Goal: Task Accomplishment & Management: Complete application form

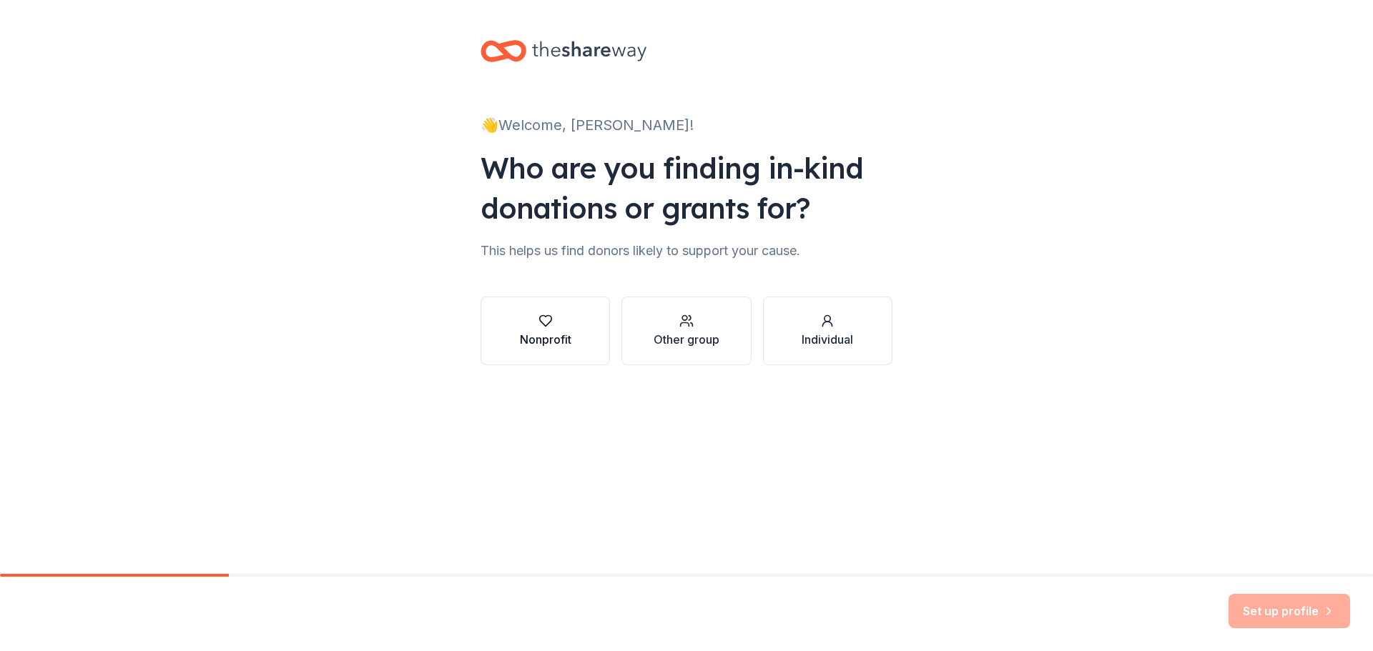
click at [544, 326] on icon "button" at bounding box center [545, 321] width 12 height 11
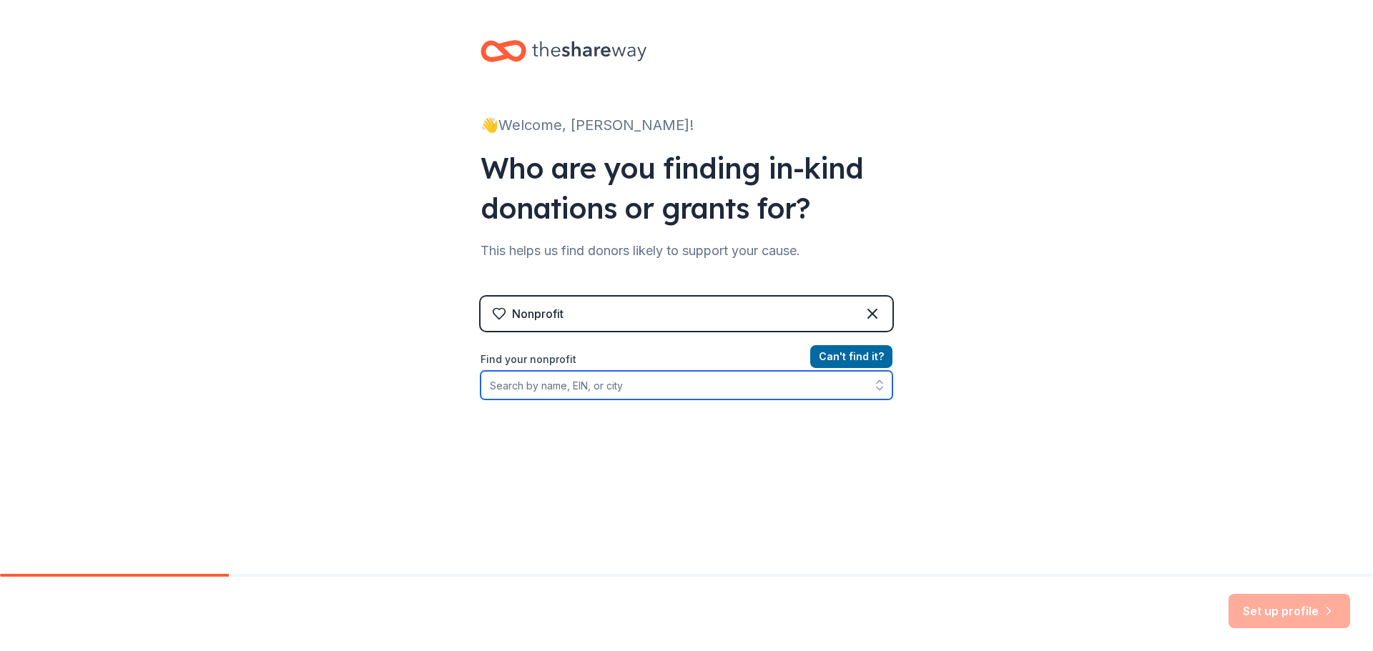
click at [495, 383] on input "Find your nonprofit" at bounding box center [687, 385] width 412 height 29
paste input "[US_STATE] Extension 4-H Foundation, Inc."
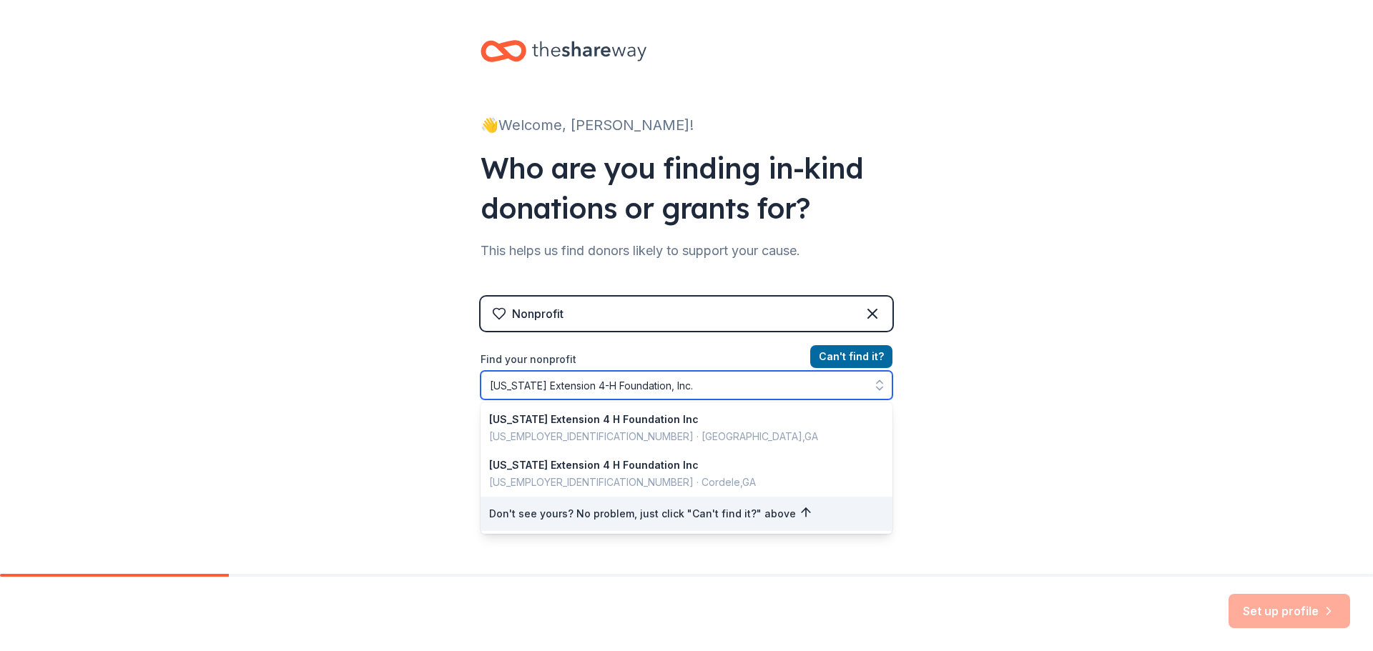
drag, startPoint x: 679, startPoint y: 388, endPoint x: 468, endPoint y: 390, distance: 210.2
click at [468, 390] on div "👋 Welcome, [PERSON_NAME]! Who are you finding in-kind donations or grants for? …" at bounding box center [687, 305] width 458 height 611
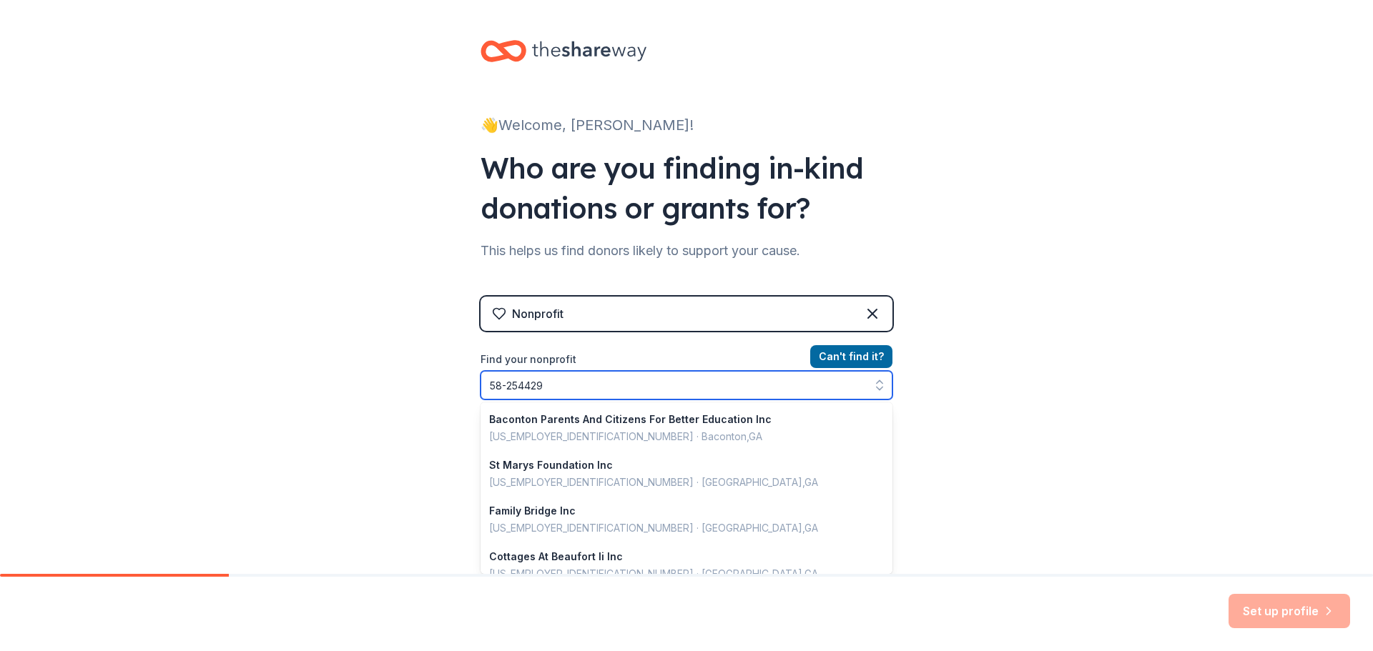
type input "[US_EMPLOYER_IDENTIFICATION_NUMBER]"
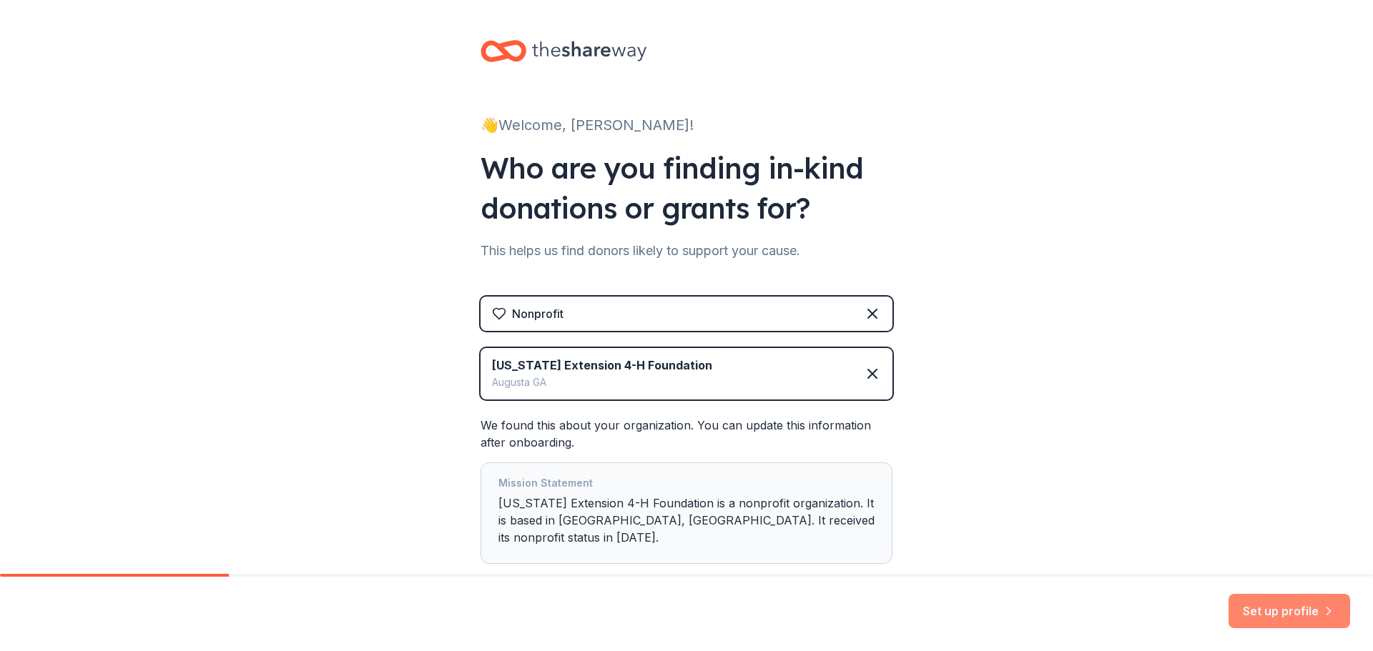
click at [1255, 606] on button "Set up profile" at bounding box center [1290, 611] width 122 height 34
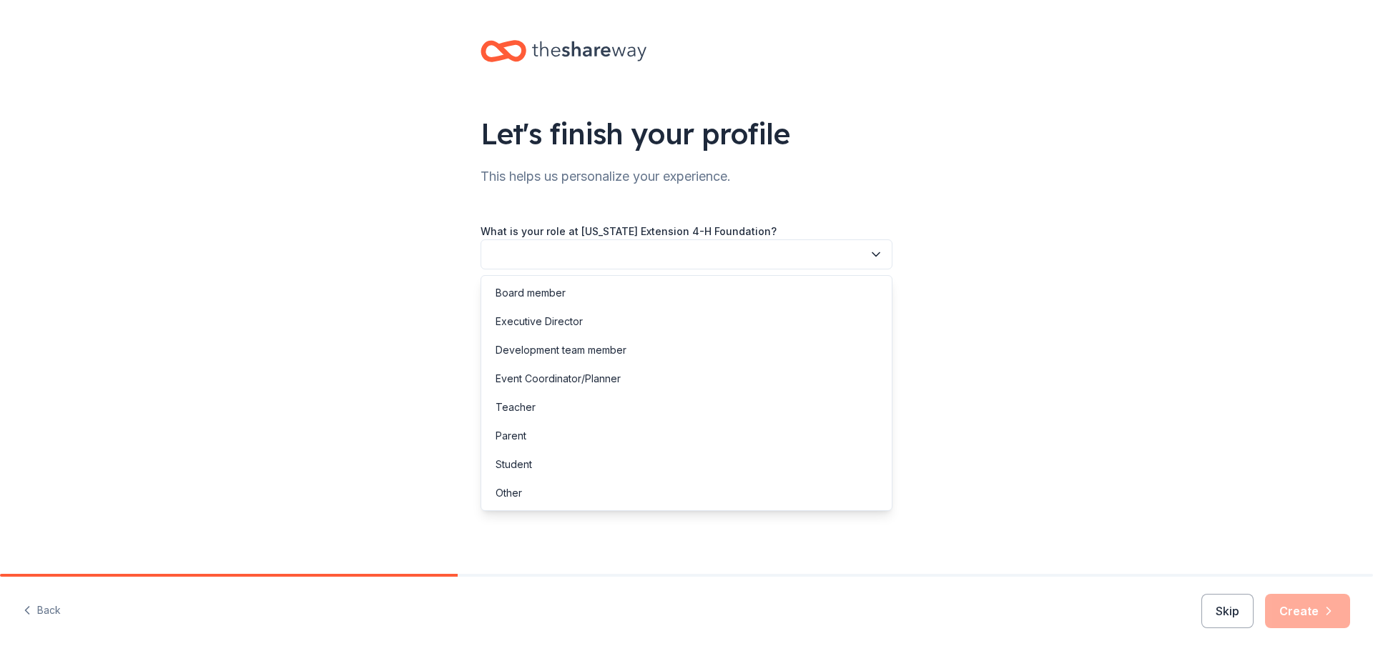
click at [522, 255] on button "button" at bounding box center [687, 255] width 412 height 30
click at [522, 379] on div "Event Coordinator/Planner" at bounding box center [558, 378] width 125 height 17
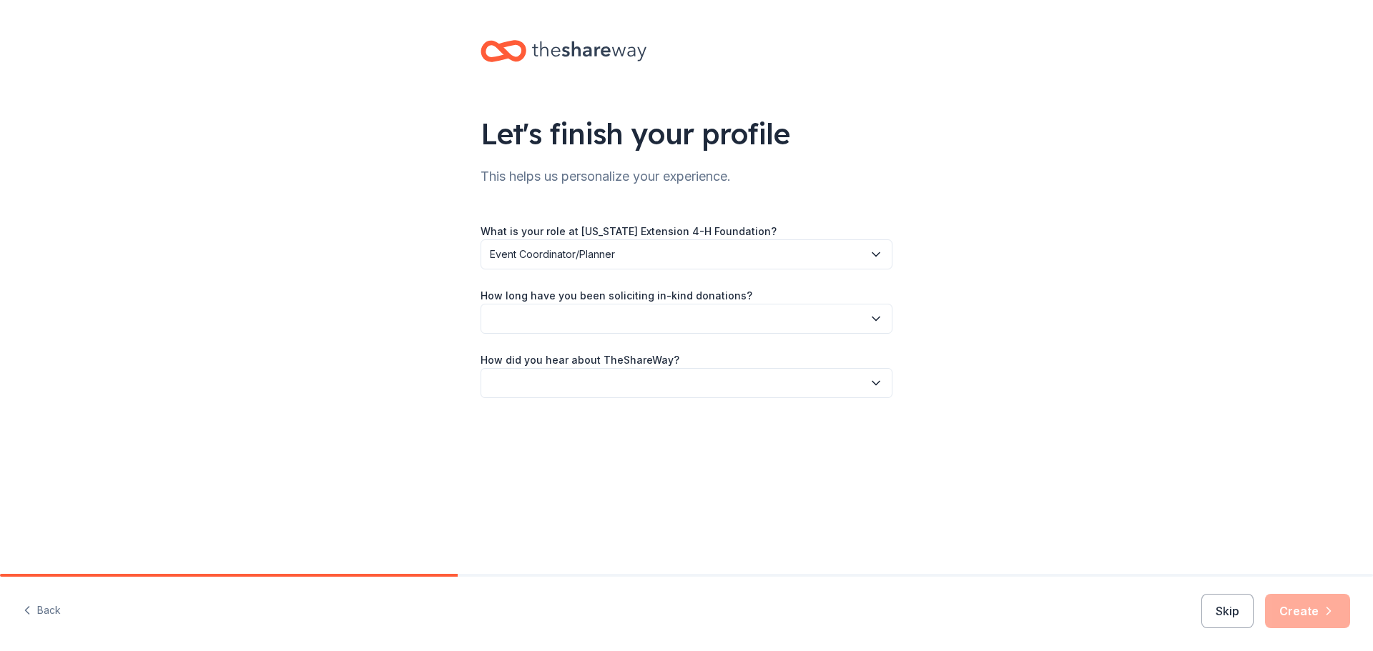
click at [511, 320] on button "button" at bounding box center [687, 319] width 412 height 30
click at [510, 386] on div "1 to 2 years" at bounding box center [523, 386] width 54 height 17
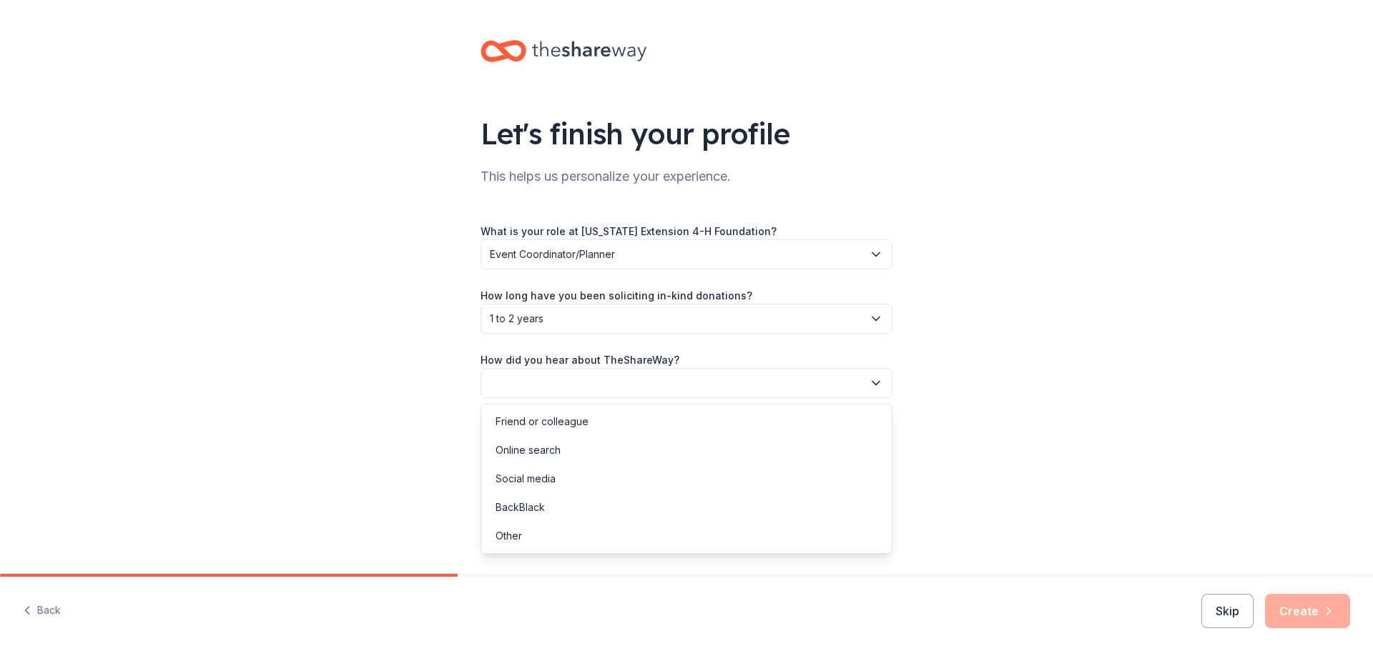
click at [511, 386] on button "button" at bounding box center [687, 383] width 412 height 30
click at [505, 449] on div "Online search" at bounding box center [528, 450] width 65 height 17
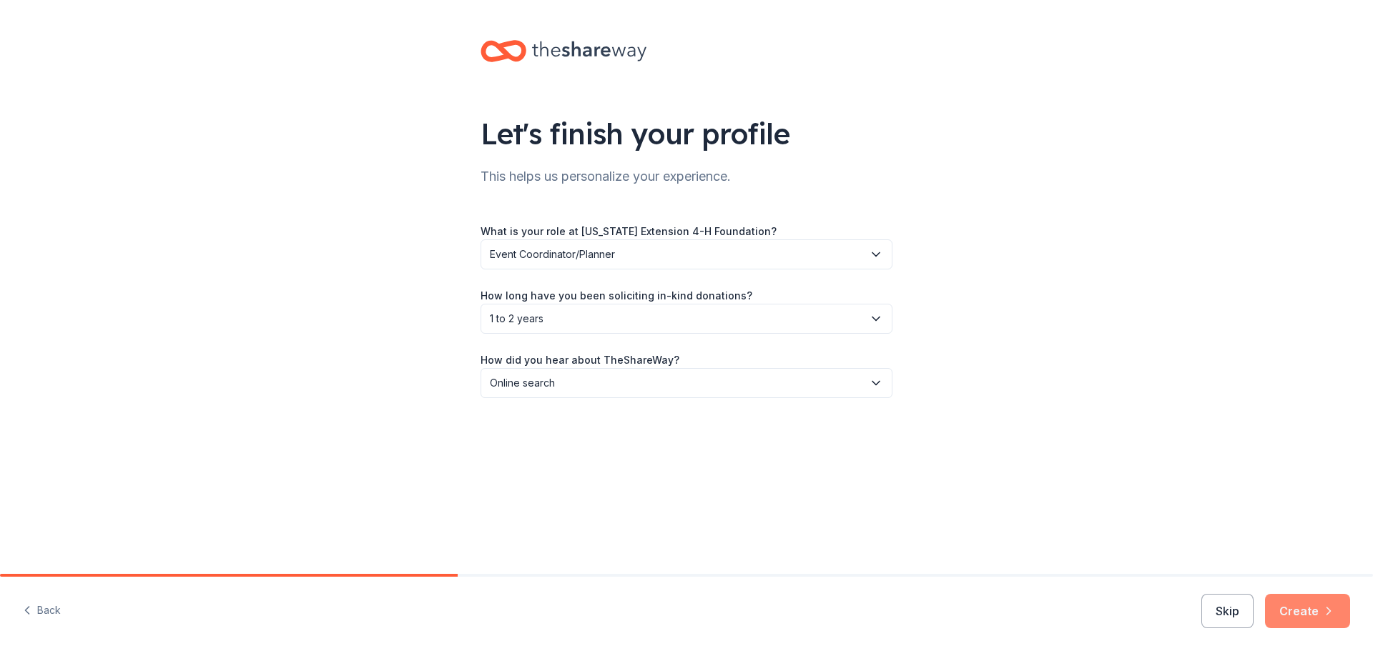
click at [1307, 608] on button "Create" at bounding box center [1307, 611] width 85 height 34
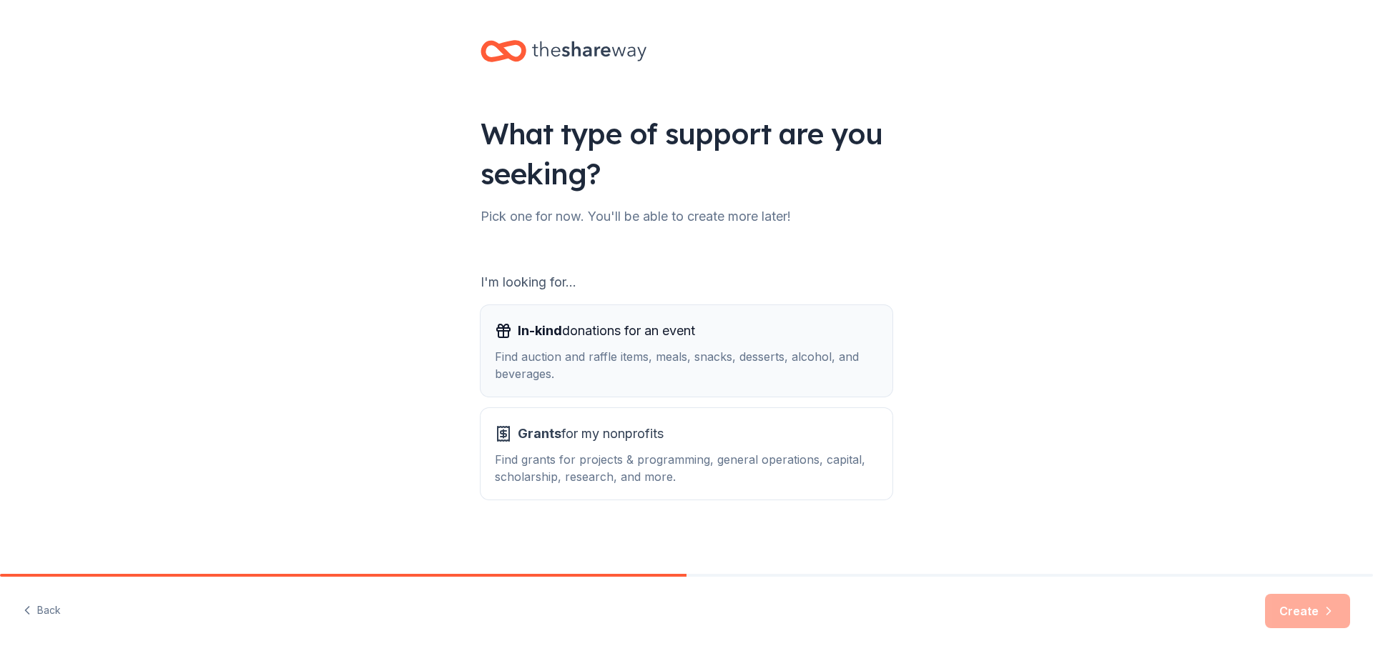
click at [566, 360] on div "Find auction and raffle items, meals, snacks, desserts, alcohol, and beverages." at bounding box center [686, 365] width 383 height 34
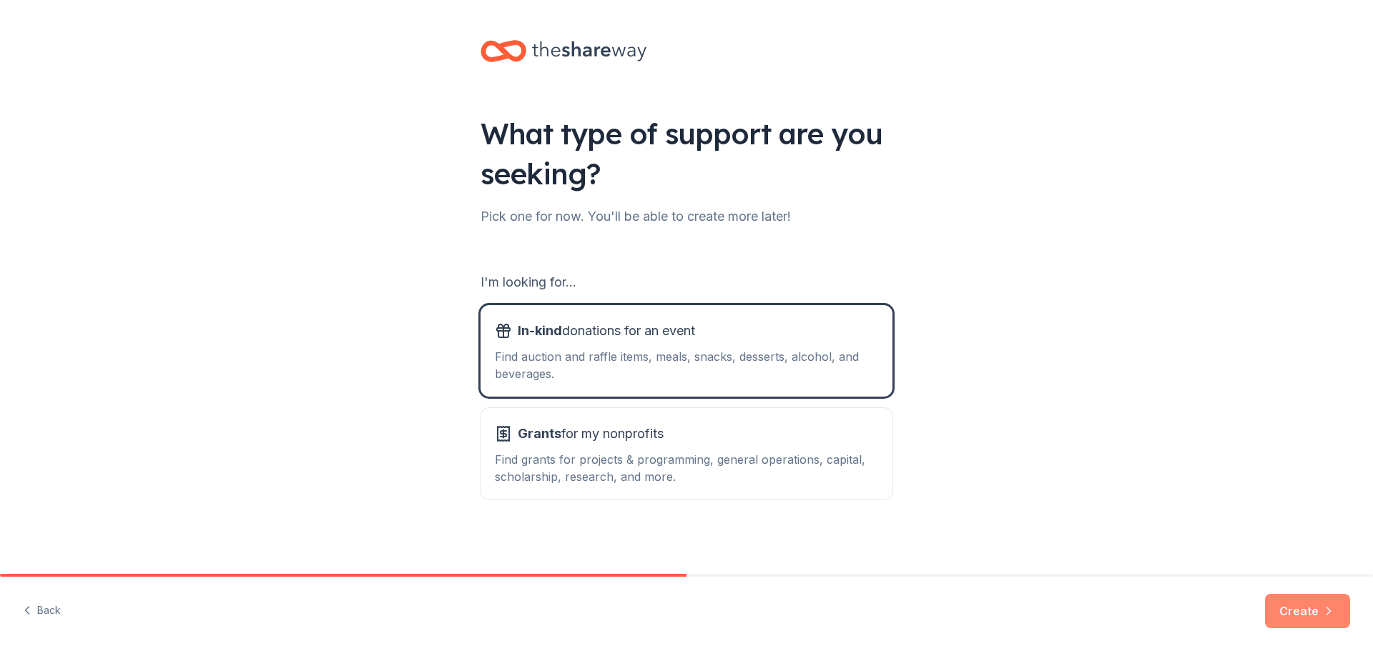
click at [1292, 612] on button "Create" at bounding box center [1307, 611] width 85 height 34
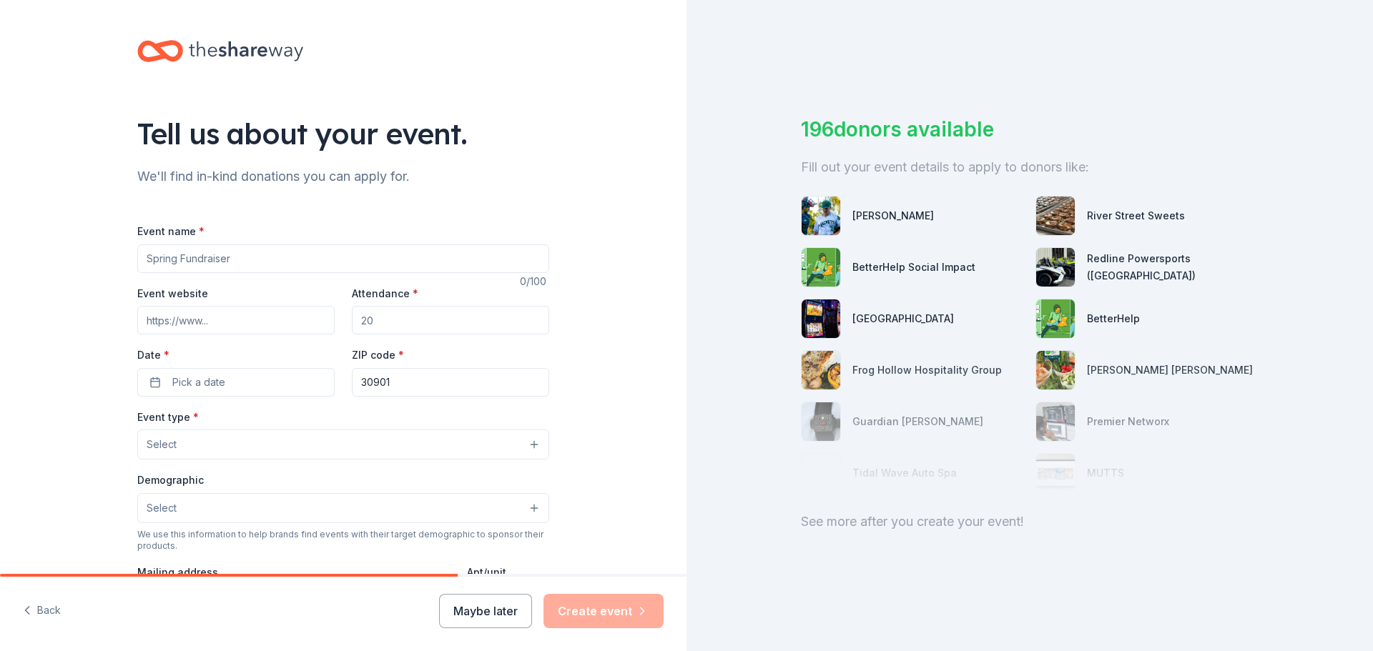
click at [142, 259] on input "Event name *" at bounding box center [343, 259] width 412 height 29
type input "Christmas Social and Service"
drag, startPoint x: 374, startPoint y: 316, endPoint x: 351, endPoint y: 315, distance: 22.9
click at [352, 315] on input "Attendance *" at bounding box center [450, 320] width 197 height 29
type input "100"
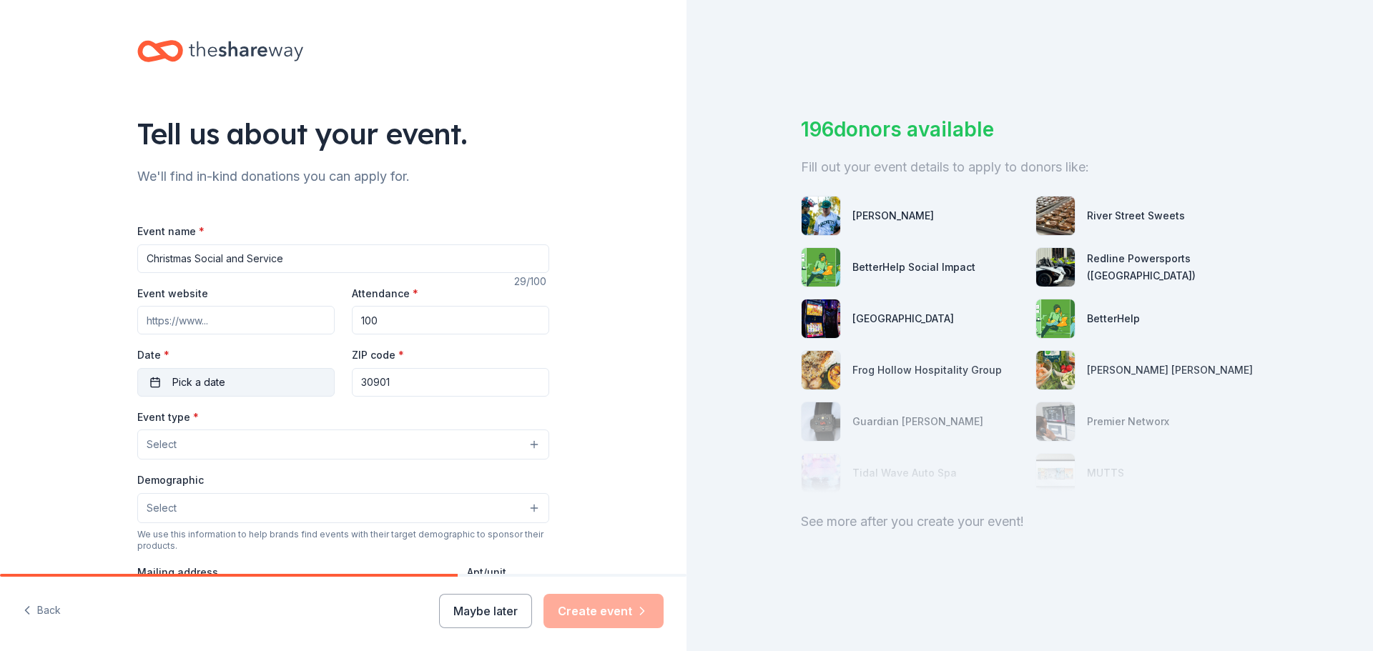
click at [182, 382] on span "Pick a date" at bounding box center [198, 382] width 53 height 17
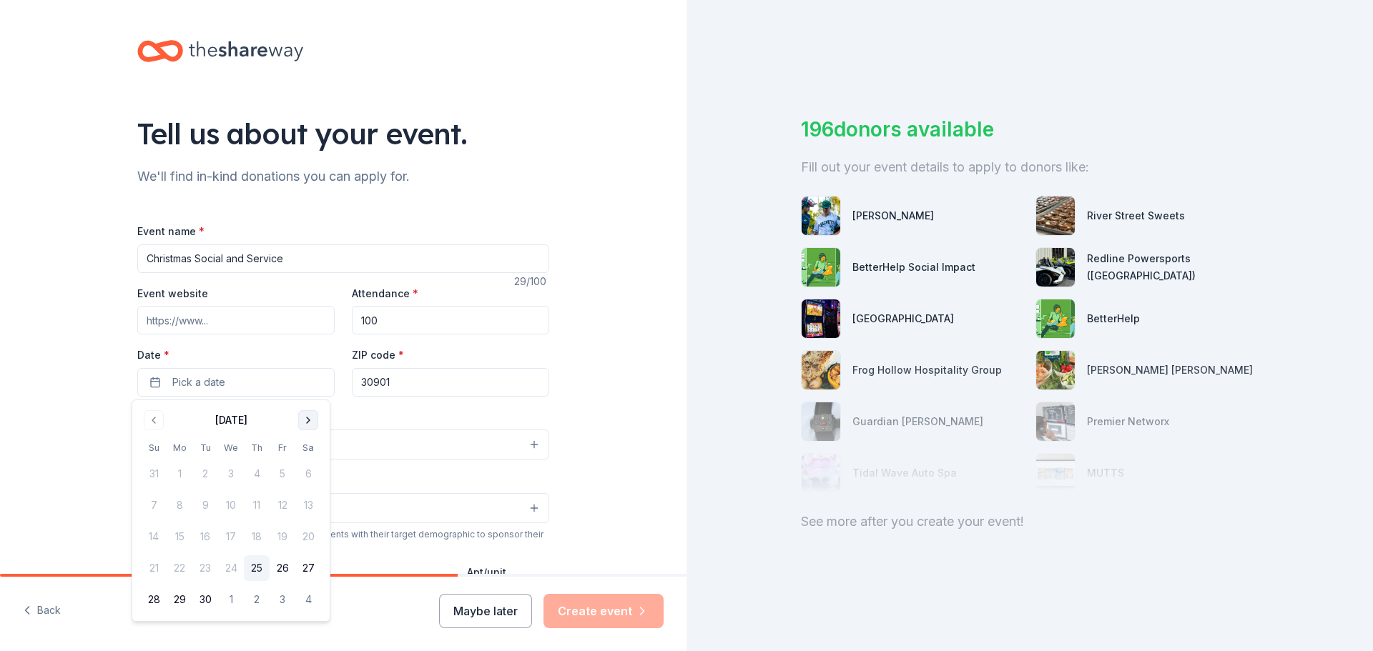
click at [306, 418] on button "Go to next month" at bounding box center [308, 420] width 20 height 20
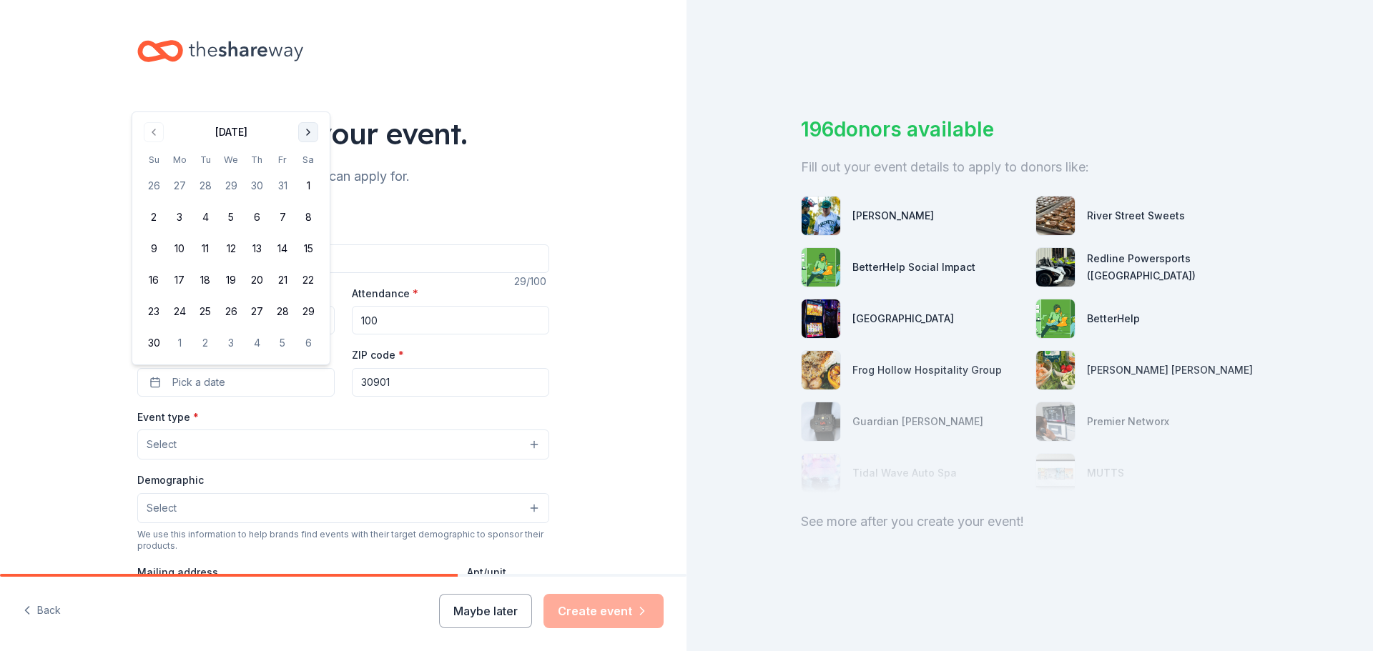
click at [308, 130] on button "Go to next month" at bounding box center [308, 132] width 20 height 20
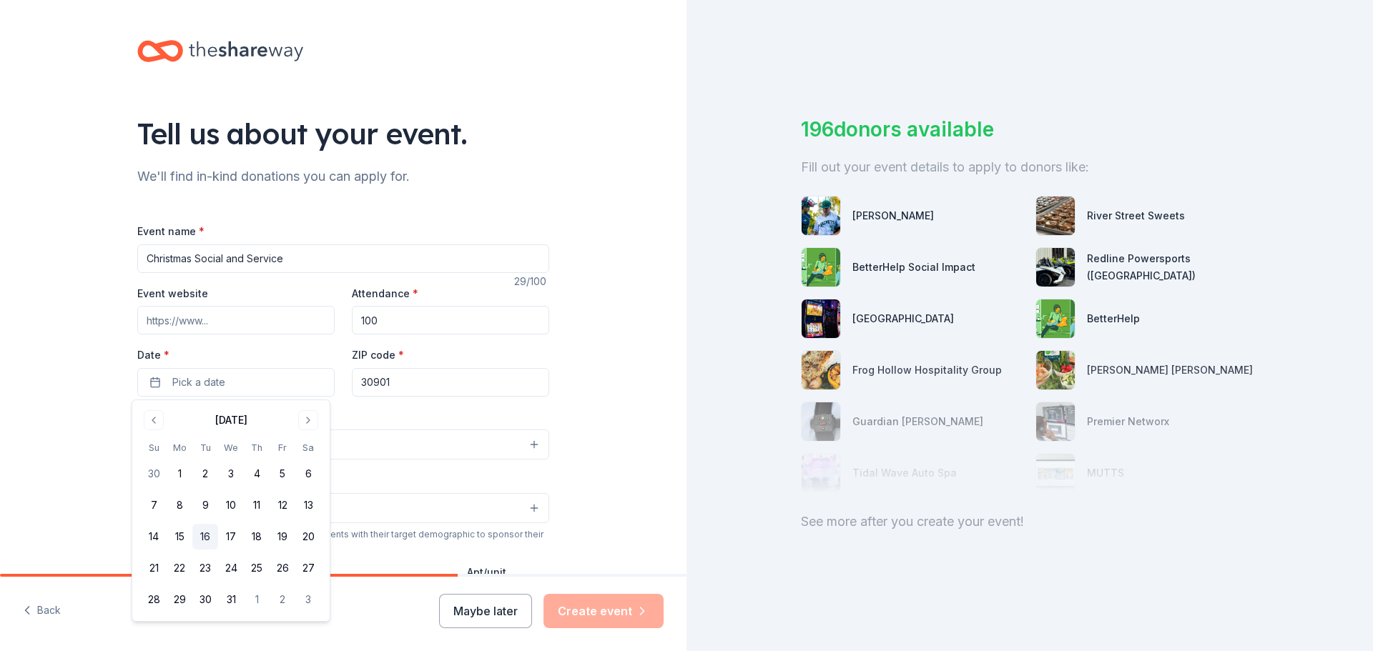
click at [205, 538] on button "16" at bounding box center [205, 537] width 26 height 26
click at [177, 319] on input "Event website" at bounding box center [235, 320] width 197 height 29
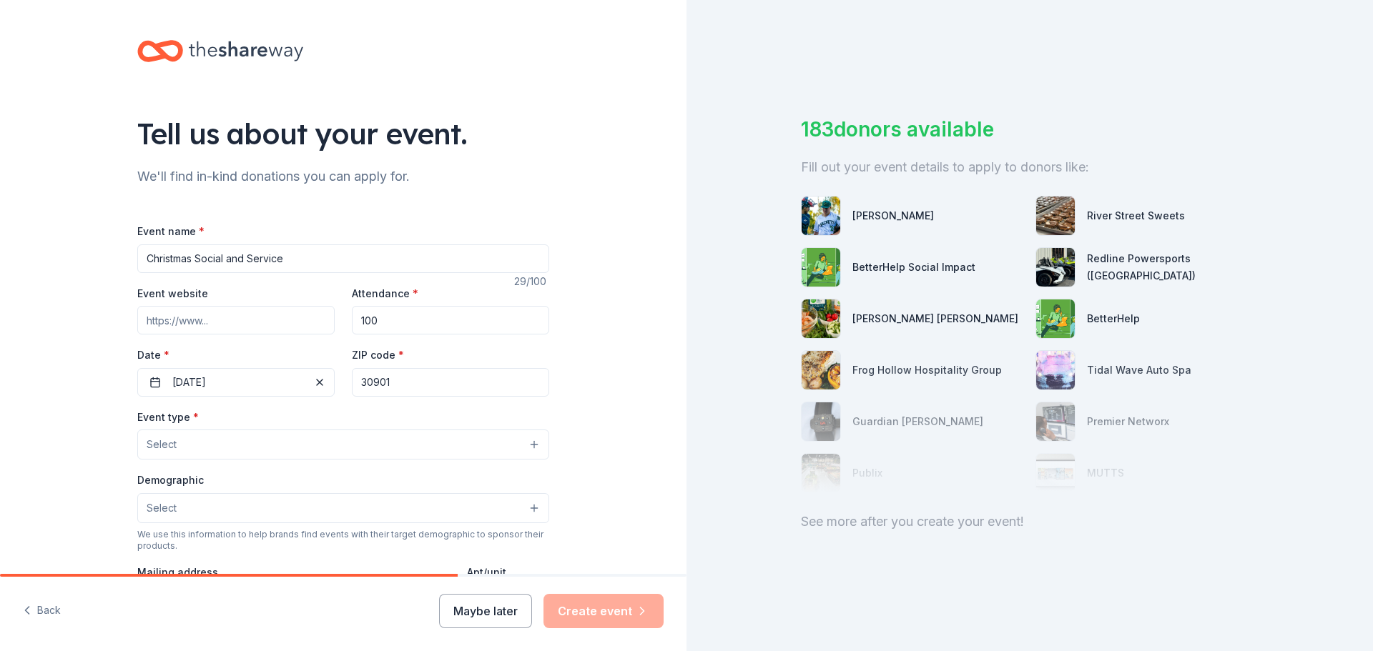
paste input "[URL][DOMAIN_NAME]"
type input "[URL][DOMAIN_NAME]"
click at [186, 443] on button "Select" at bounding box center [343, 445] width 412 height 30
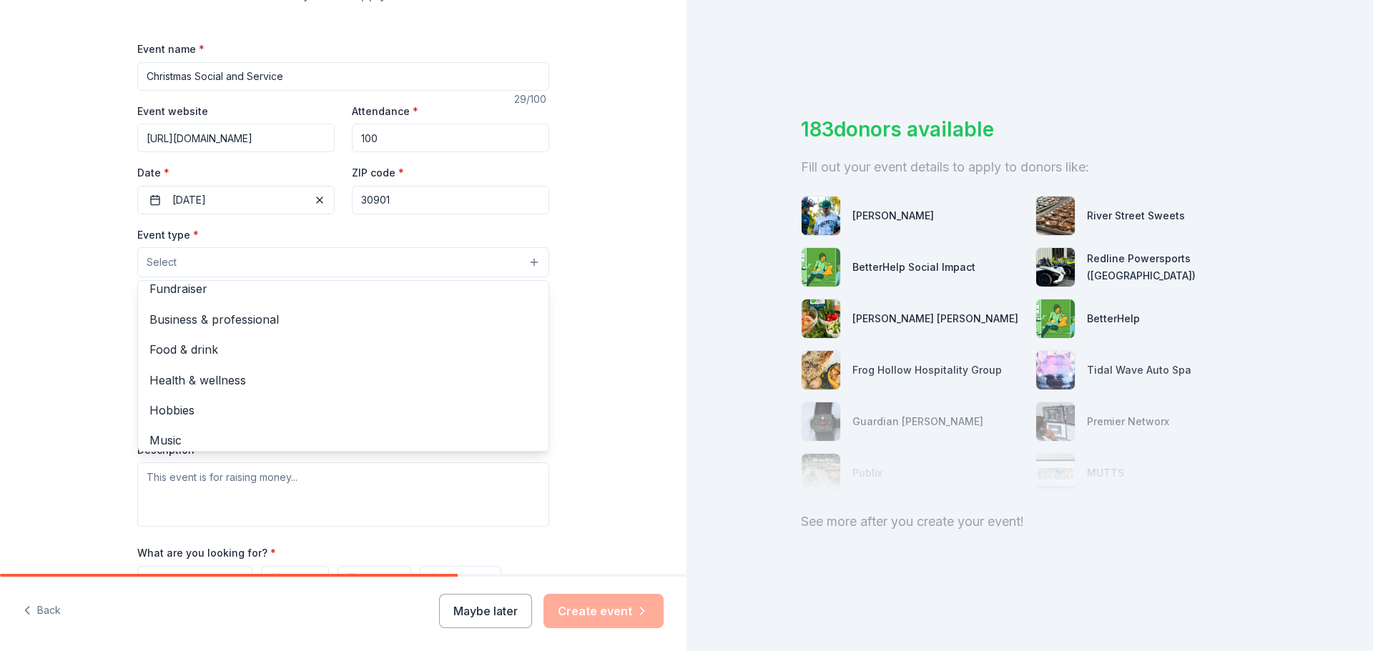
scroll to position [0, 0]
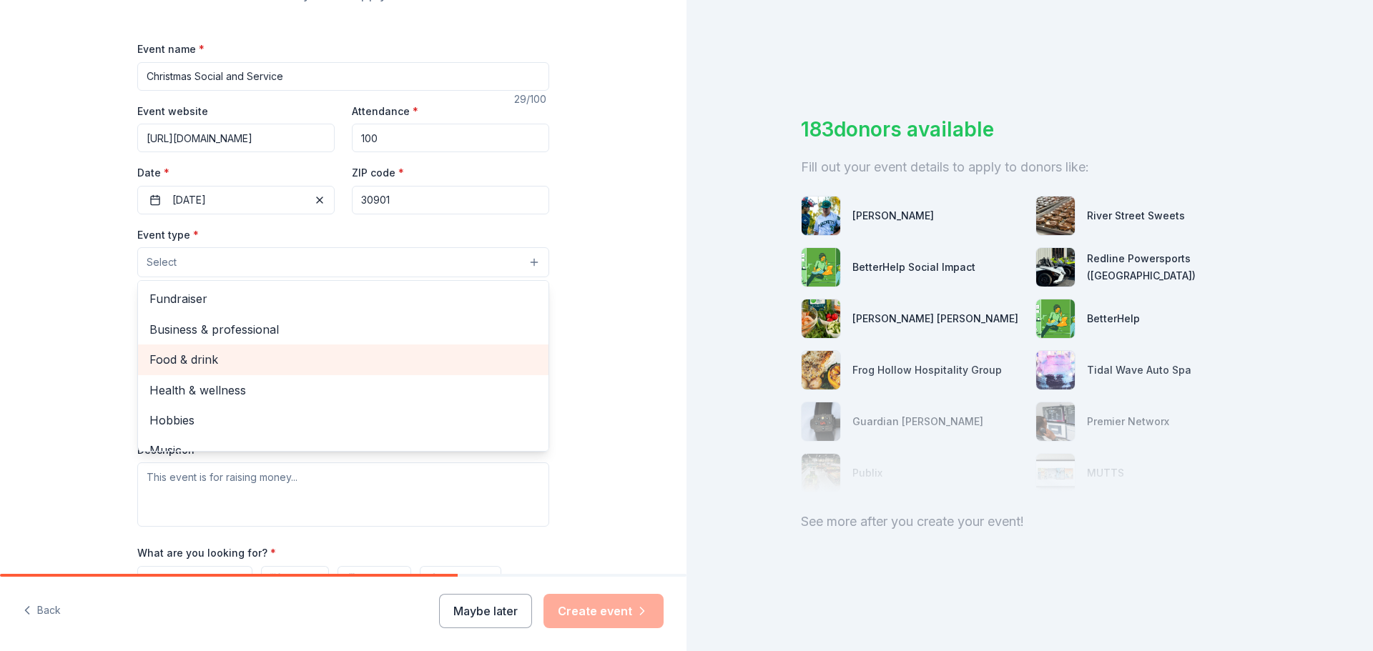
click at [192, 359] on span "Food & drink" at bounding box center [343, 359] width 388 height 19
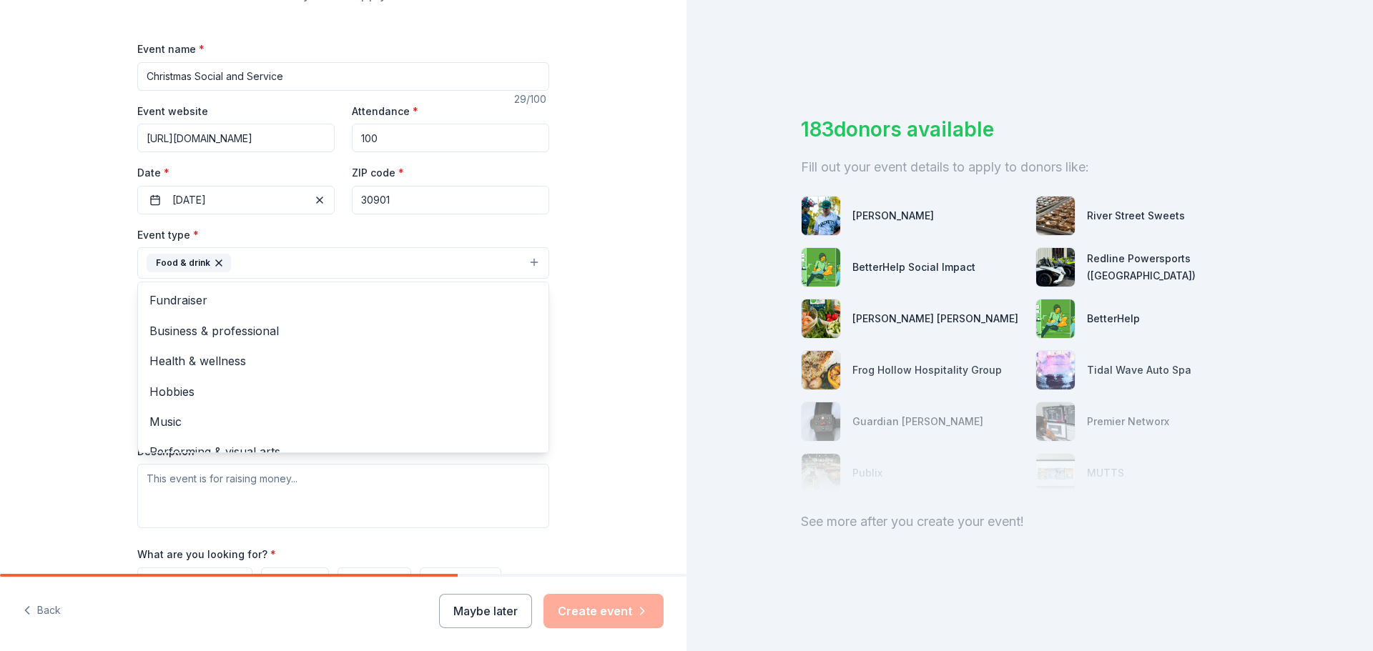
click at [665, 345] on div "Tell us about your event. We'll find in-kind donations you can apply for. Event…" at bounding box center [343, 294] width 686 height 953
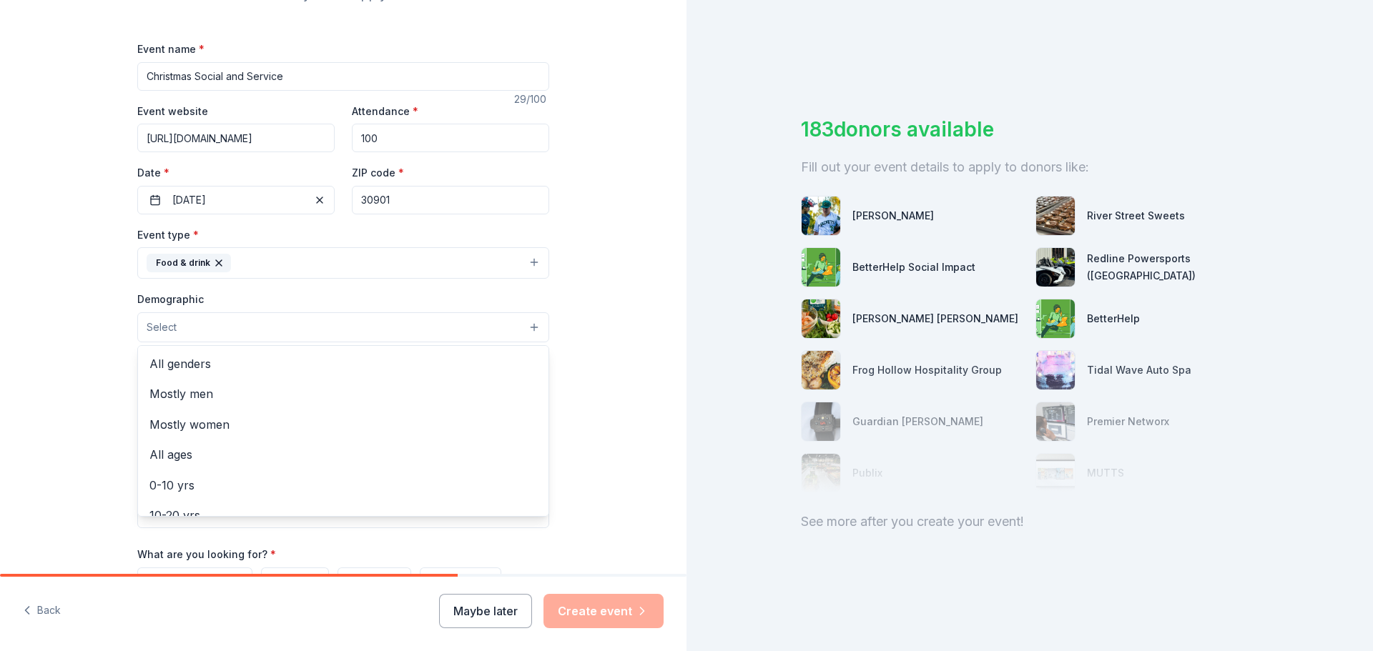
click at [523, 328] on button "Select" at bounding box center [343, 327] width 412 height 30
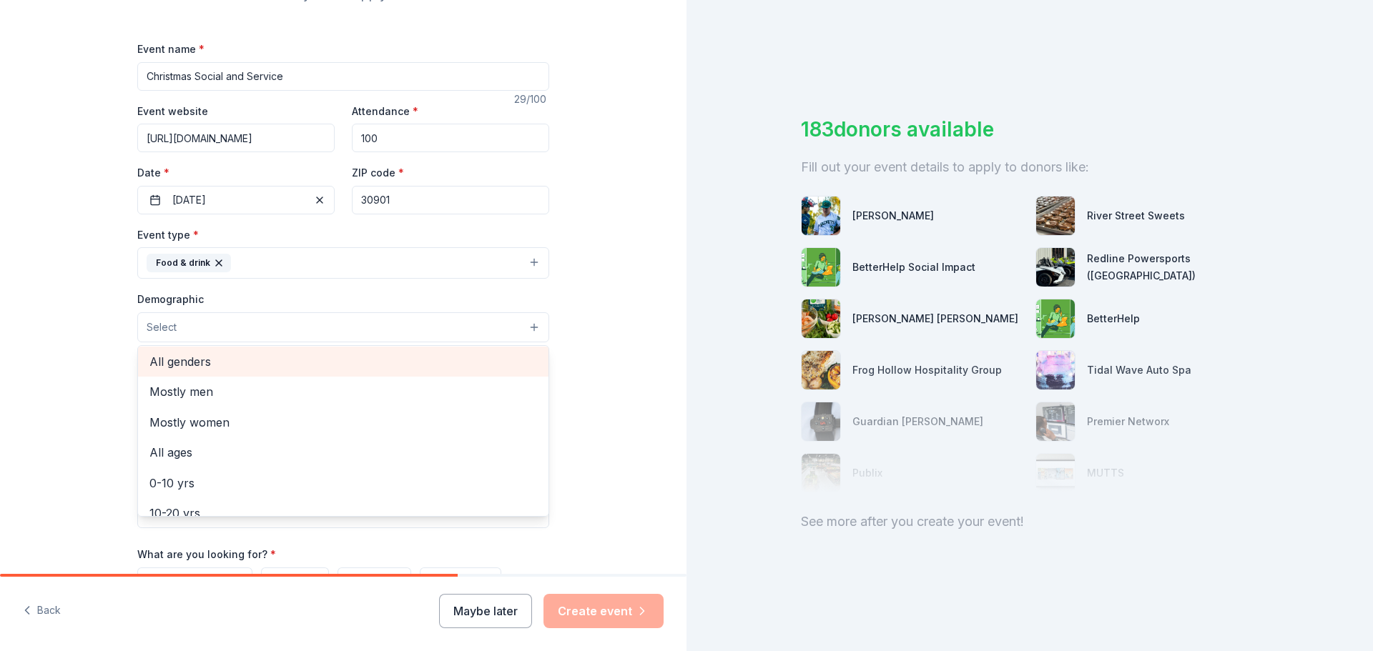
click at [197, 361] on span "All genders" at bounding box center [343, 362] width 388 height 19
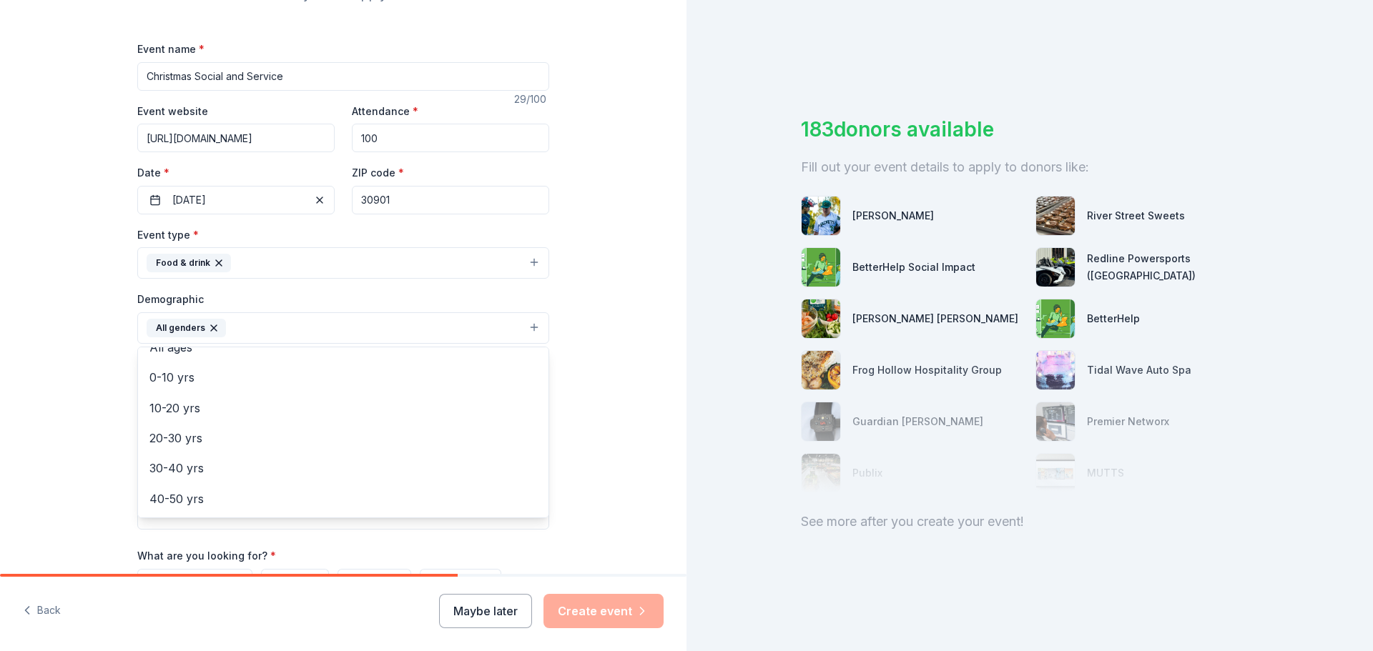
scroll to position [87, 0]
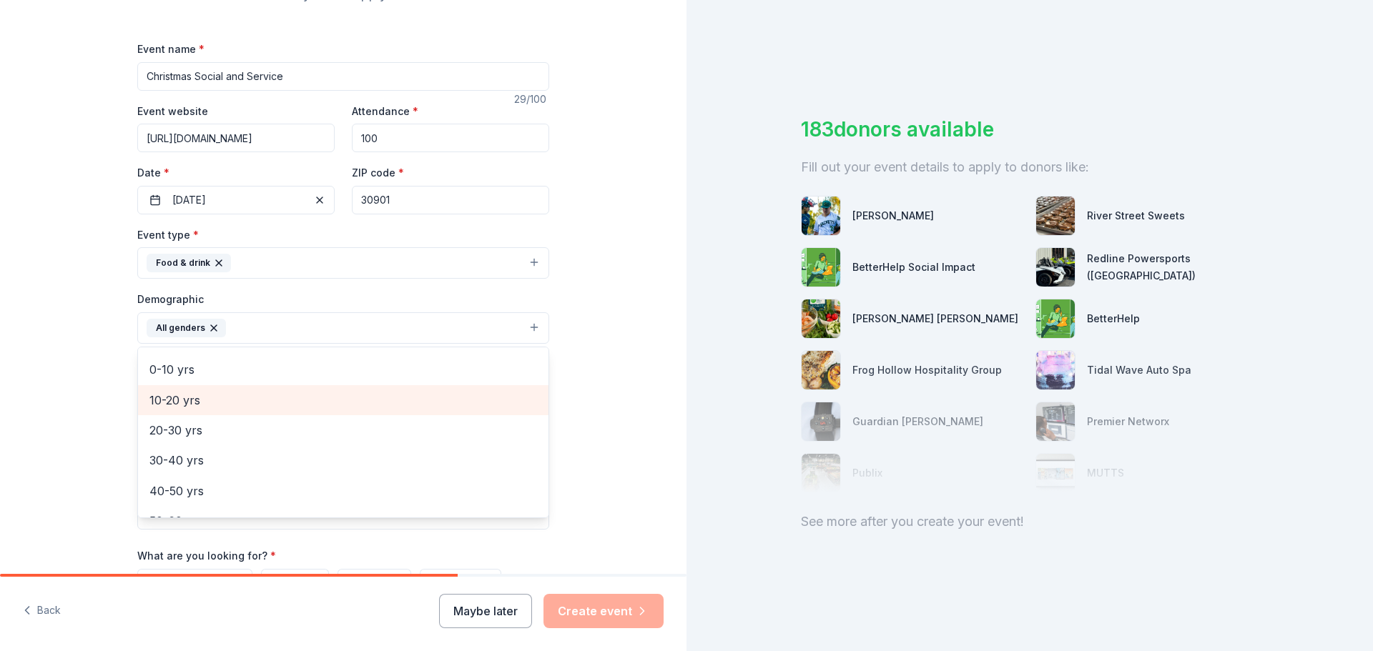
click at [172, 403] on span "10-20 yrs" at bounding box center [343, 400] width 388 height 19
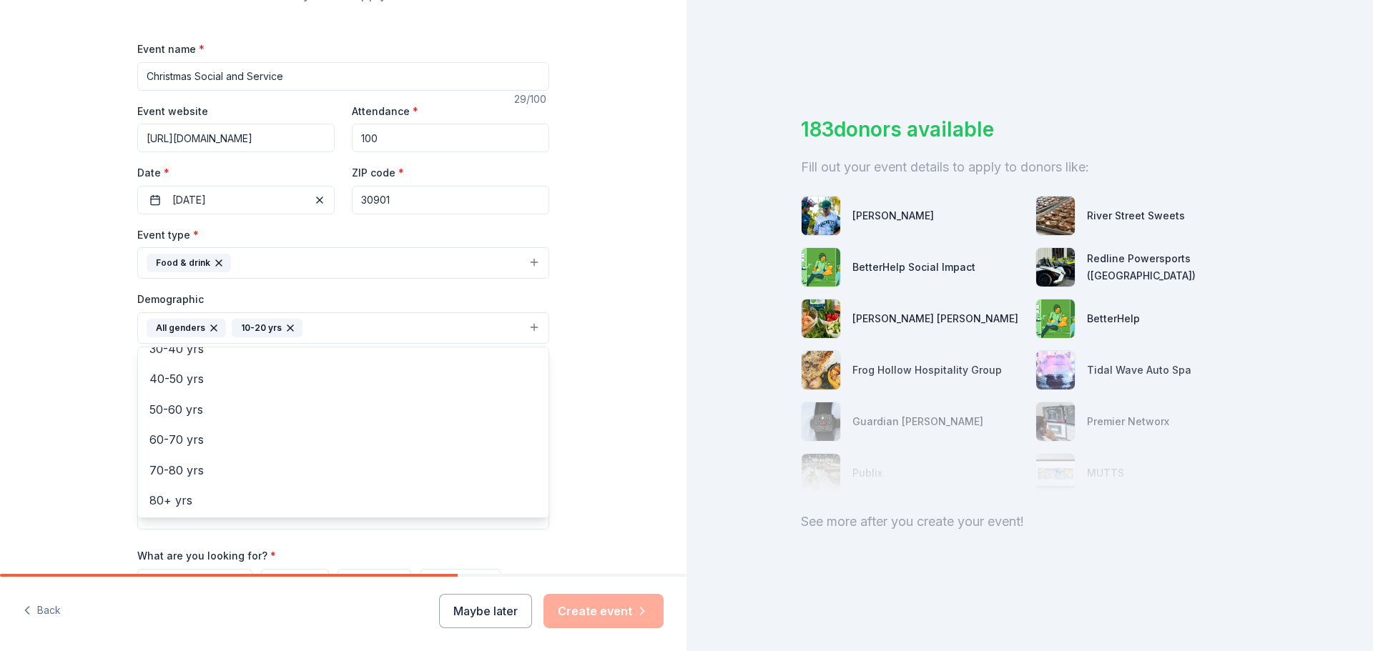
scroll to position [169, 0]
click at [626, 418] on div "Tell us about your event. We'll find in-kind donations you can apply for. Event…" at bounding box center [343, 295] width 686 height 955
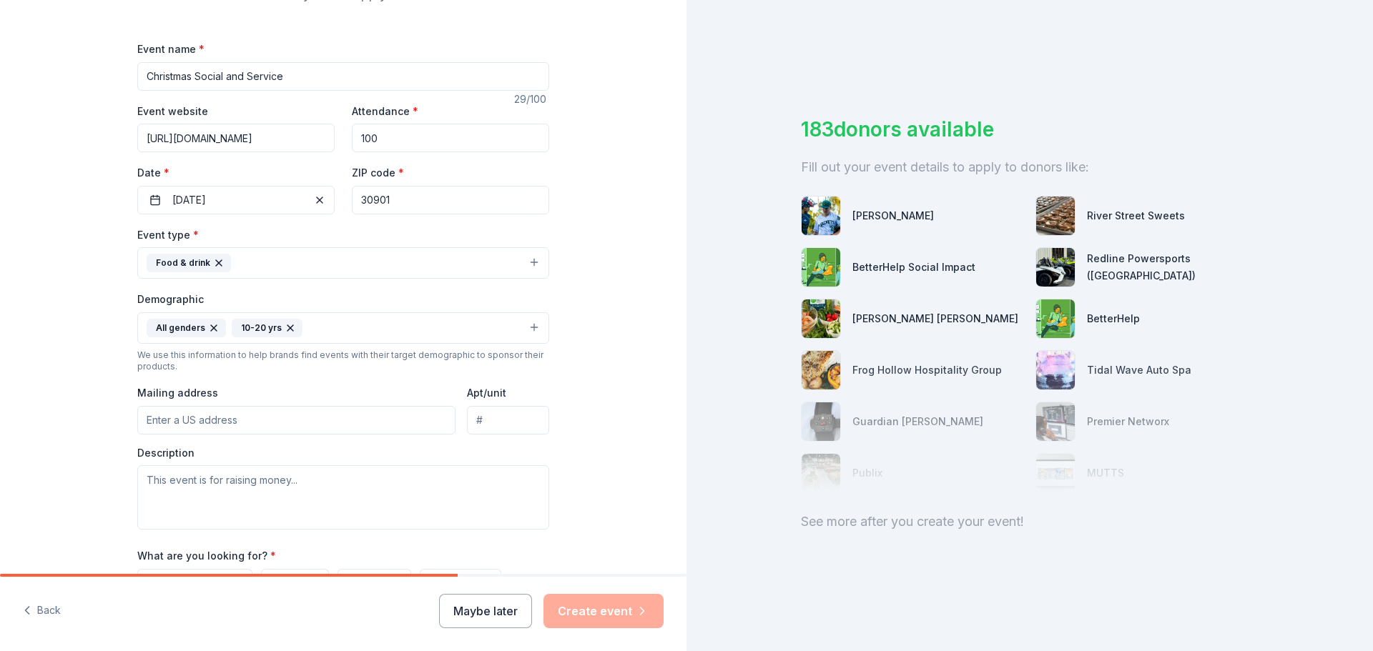
click at [159, 419] on input "Mailing address" at bounding box center [296, 420] width 318 height 29
click at [231, 420] on input "[STREET_ADDRESS][PERSON_NAME]" at bounding box center [296, 420] width 318 height 29
type input "[STREET_ADDRESS][PERSON_NAME]"
click at [484, 416] on input "Apt/unit" at bounding box center [508, 420] width 82 height 29
click at [470, 424] on input "100" at bounding box center [508, 420] width 82 height 29
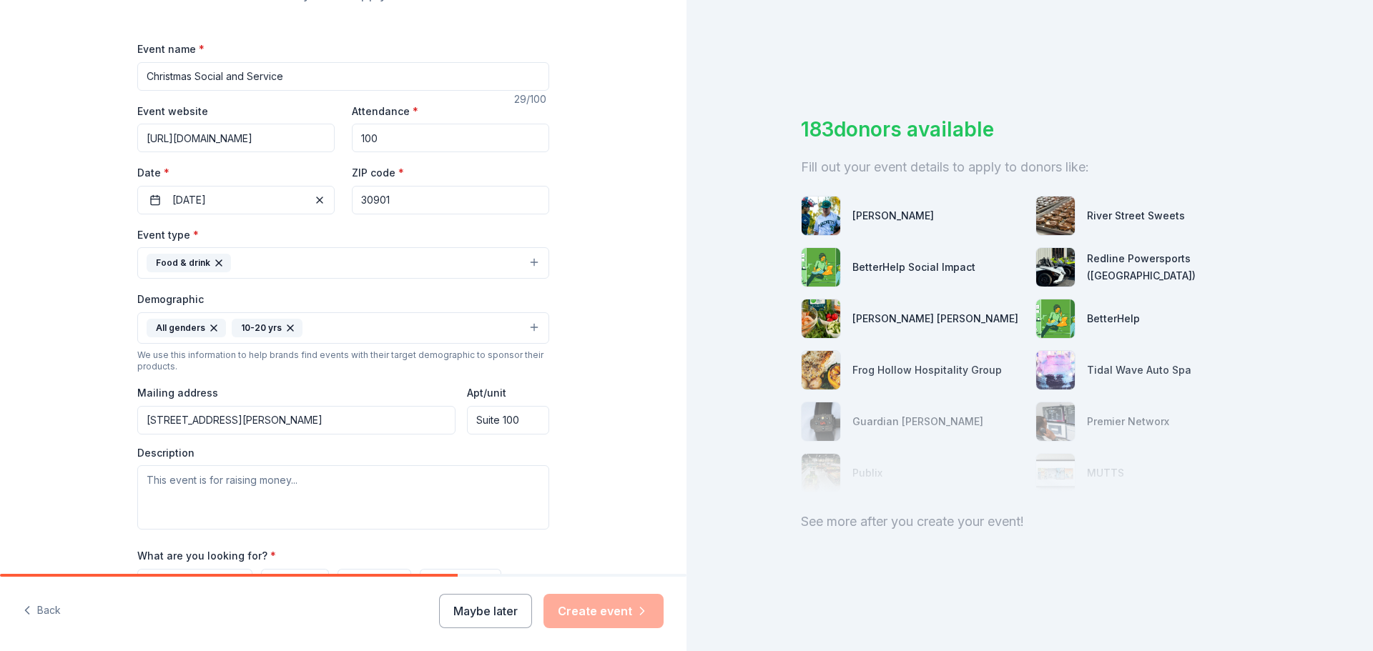
type input "Suite 100"
drag, startPoint x: 280, startPoint y: 420, endPoint x: 233, endPoint y: 419, distance: 47.2
click at [233, 419] on input "[STREET_ADDRESS][PERSON_NAME]" at bounding box center [296, 420] width 318 height 29
type input "[STREET_ADDRESS][PERSON_NAME]"
click at [167, 488] on textarea at bounding box center [343, 498] width 412 height 64
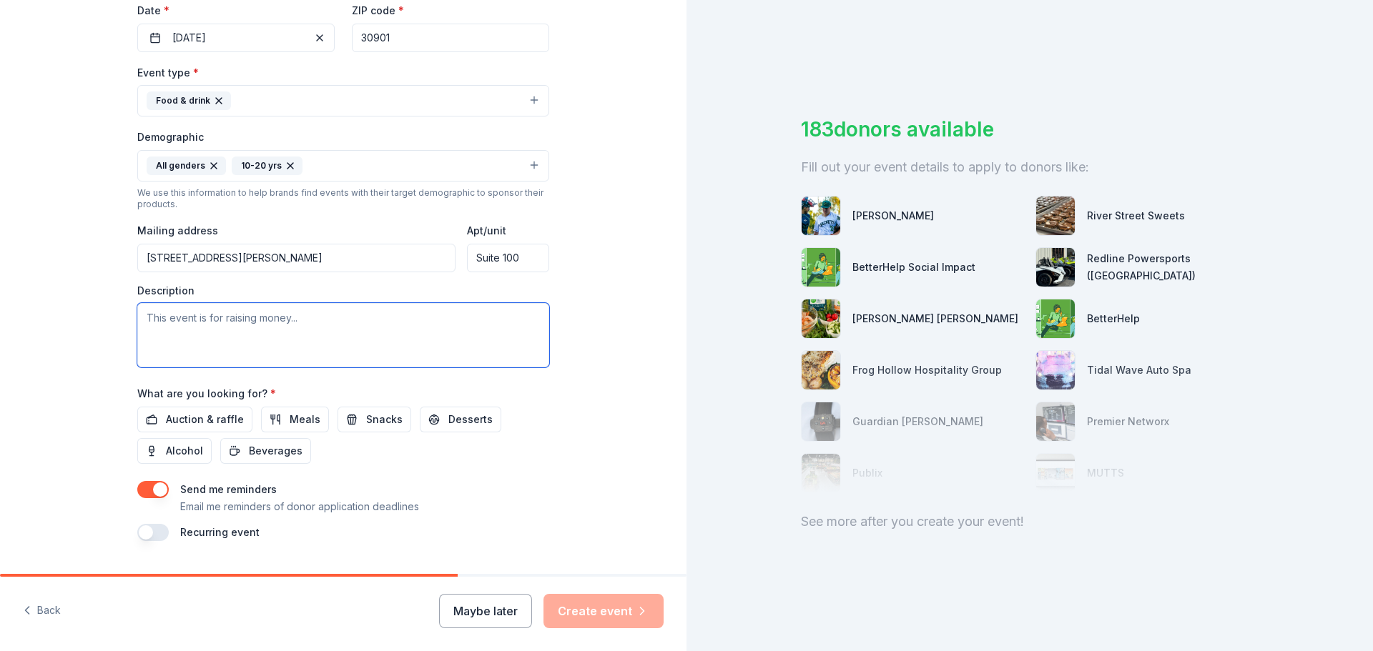
scroll to position [380, 0]
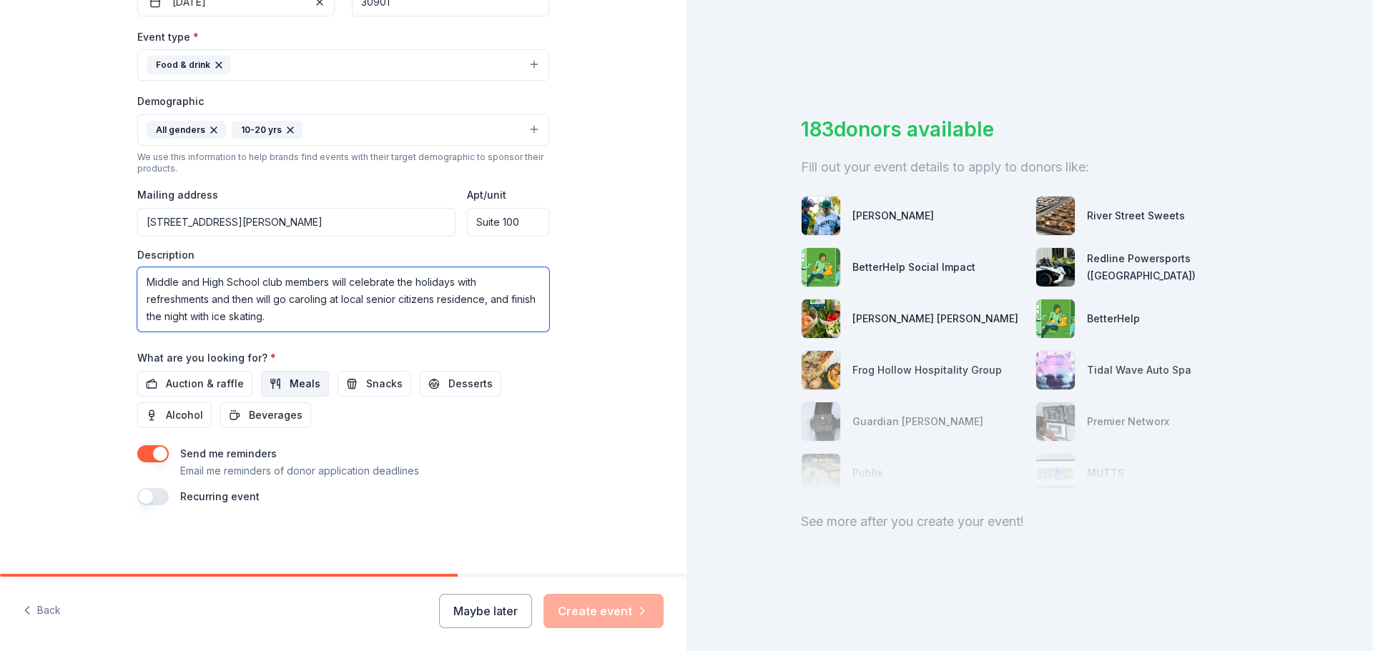
type textarea "Middle and High School club members will celebrate the holidays with refreshmen…"
click at [301, 380] on span "Meals" at bounding box center [305, 383] width 31 height 17
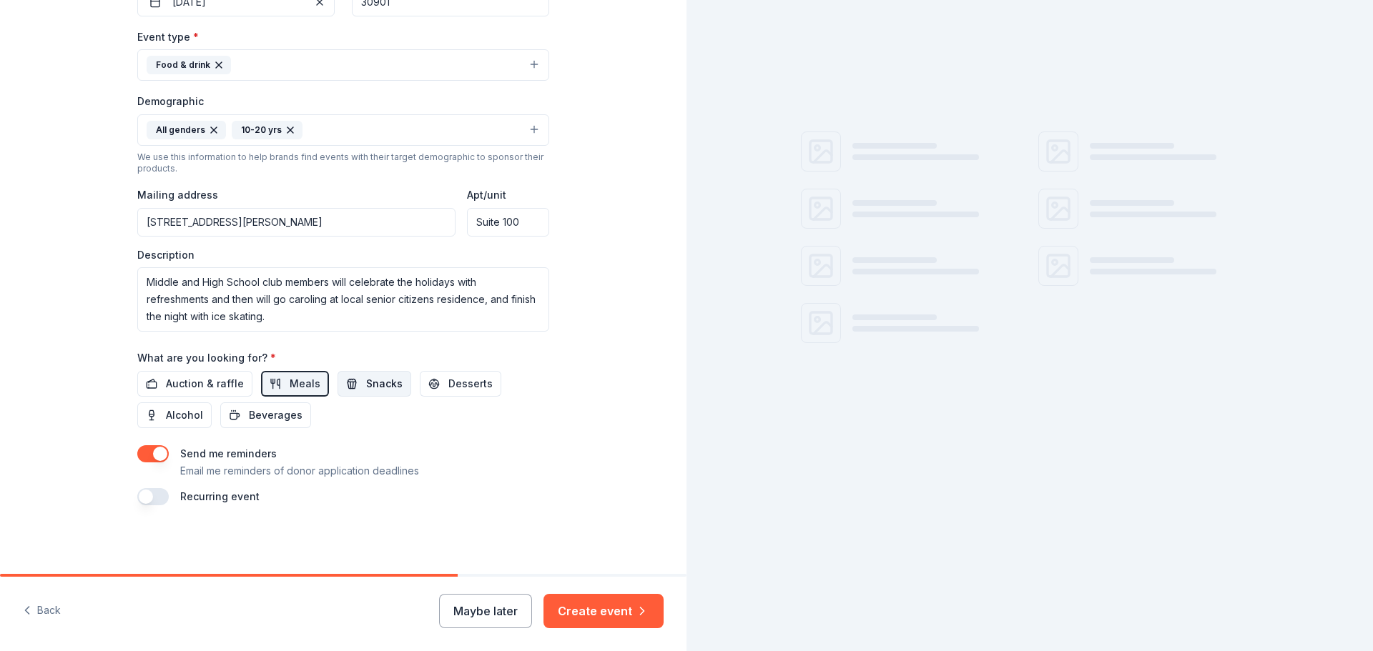
click at [374, 380] on span "Snacks" at bounding box center [384, 383] width 36 height 17
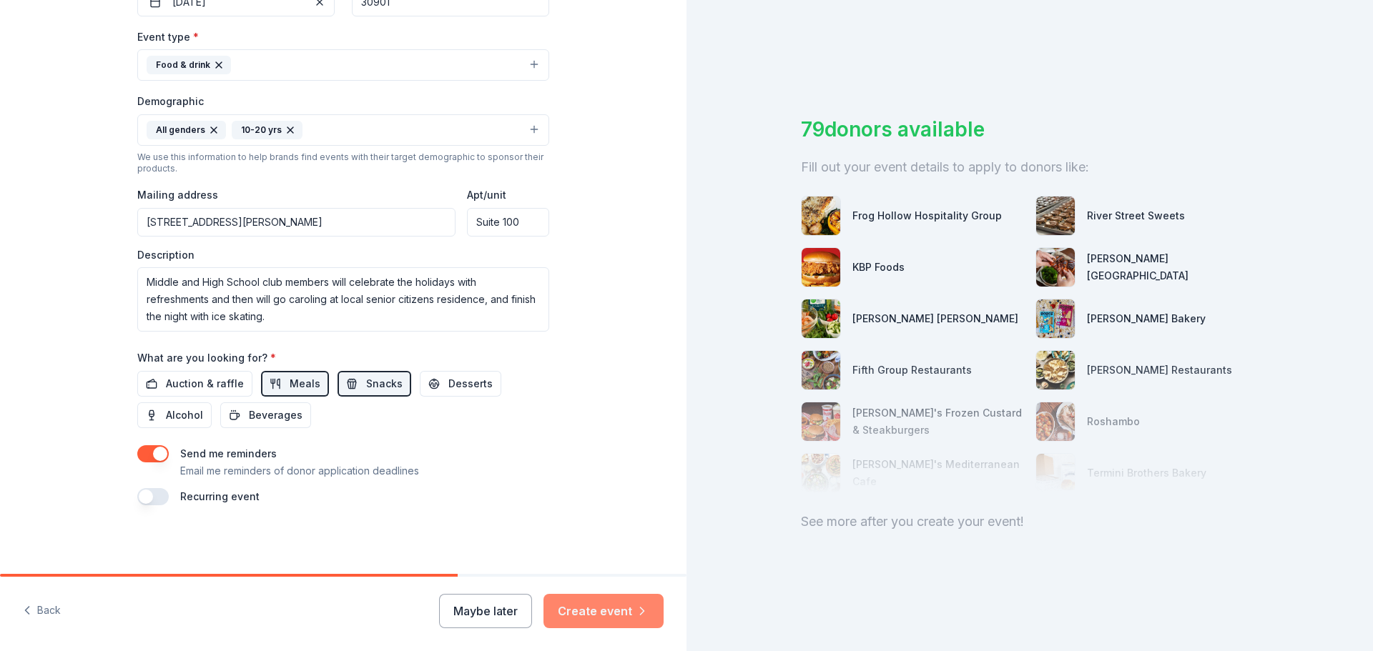
click at [598, 604] on button "Create event" at bounding box center [603, 611] width 120 height 34
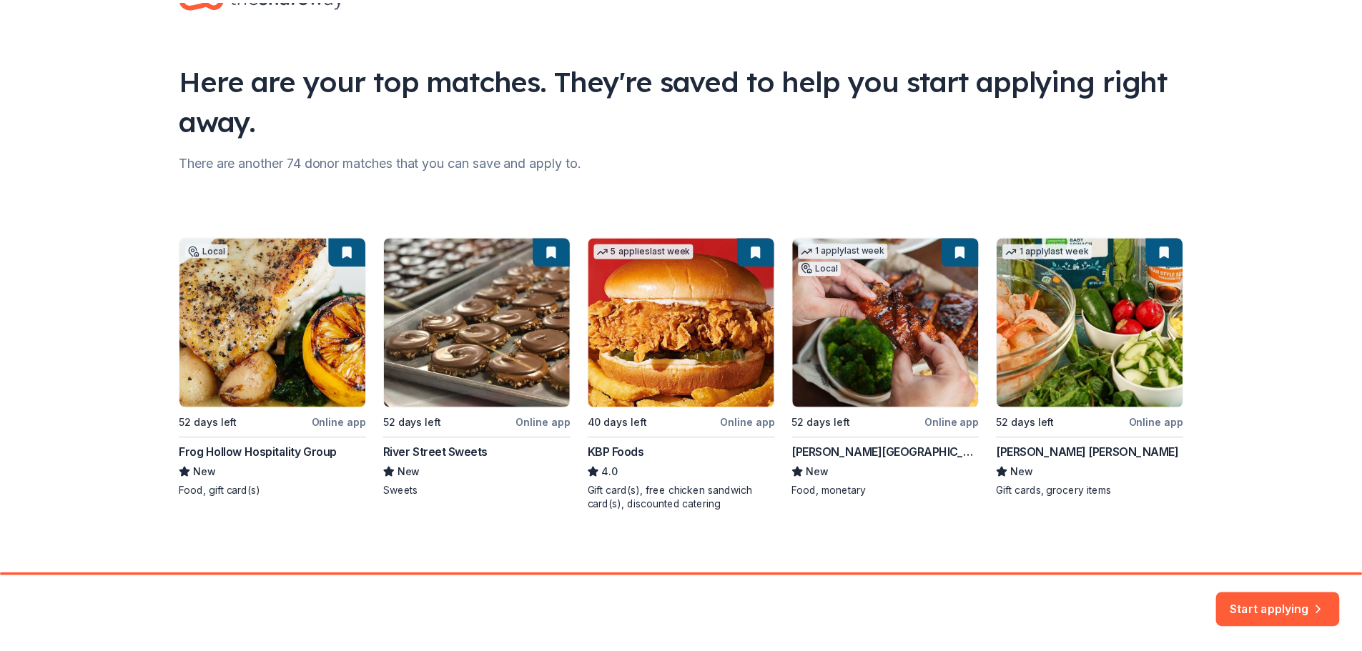
scroll to position [61, 0]
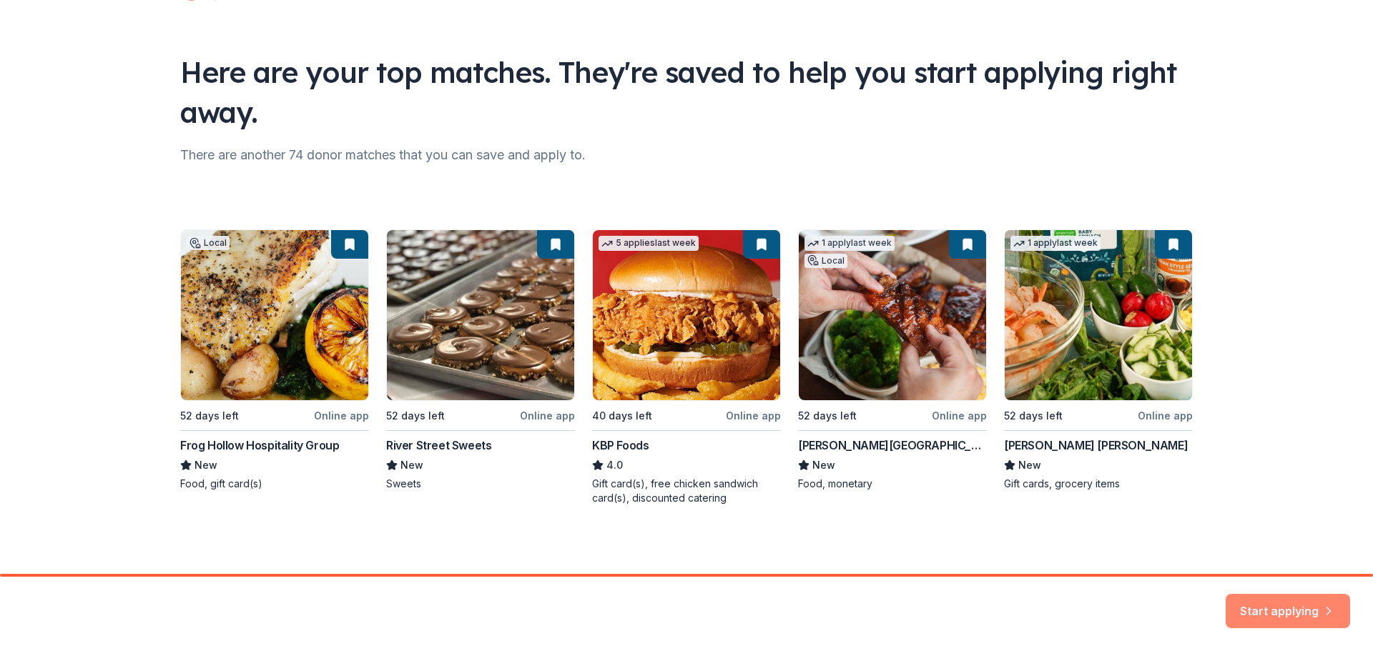
click at [1283, 613] on button "Start applying" at bounding box center [1288, 603] width 124 height 34
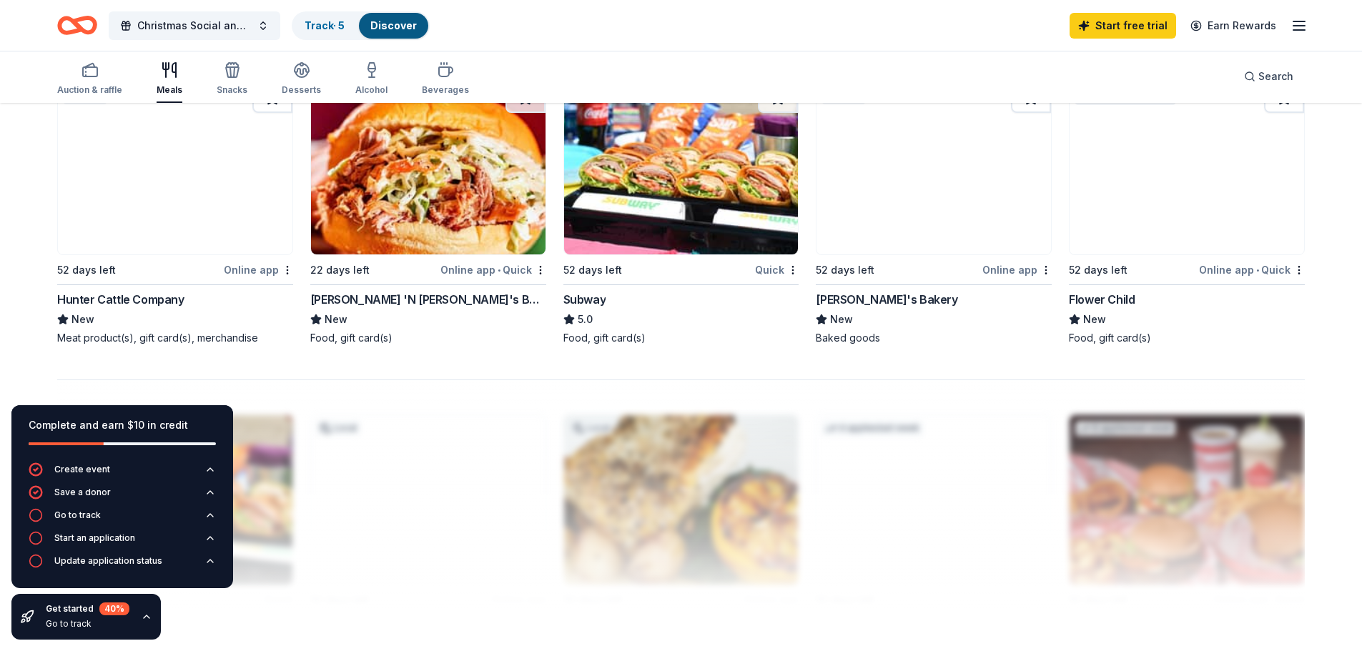
scroll to position [1040, 0]
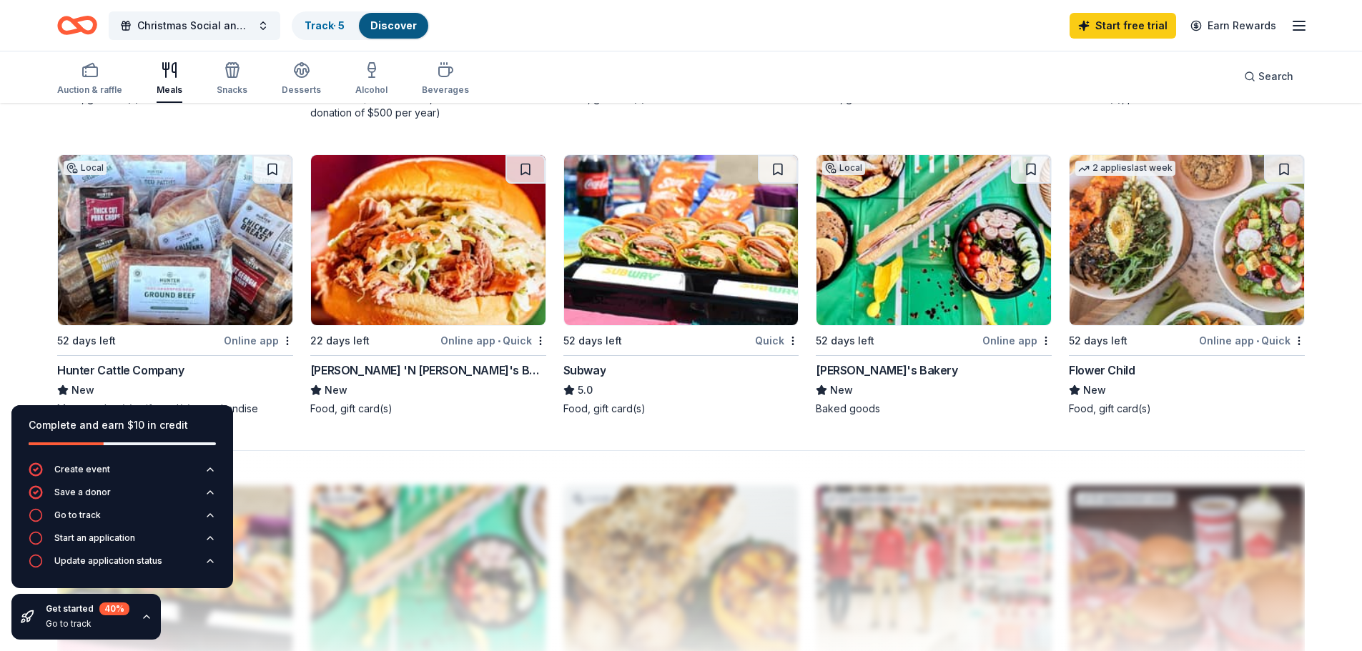
click at [583, 369] on div "Subway" at bounding box center [584, 370] width 43 height 17
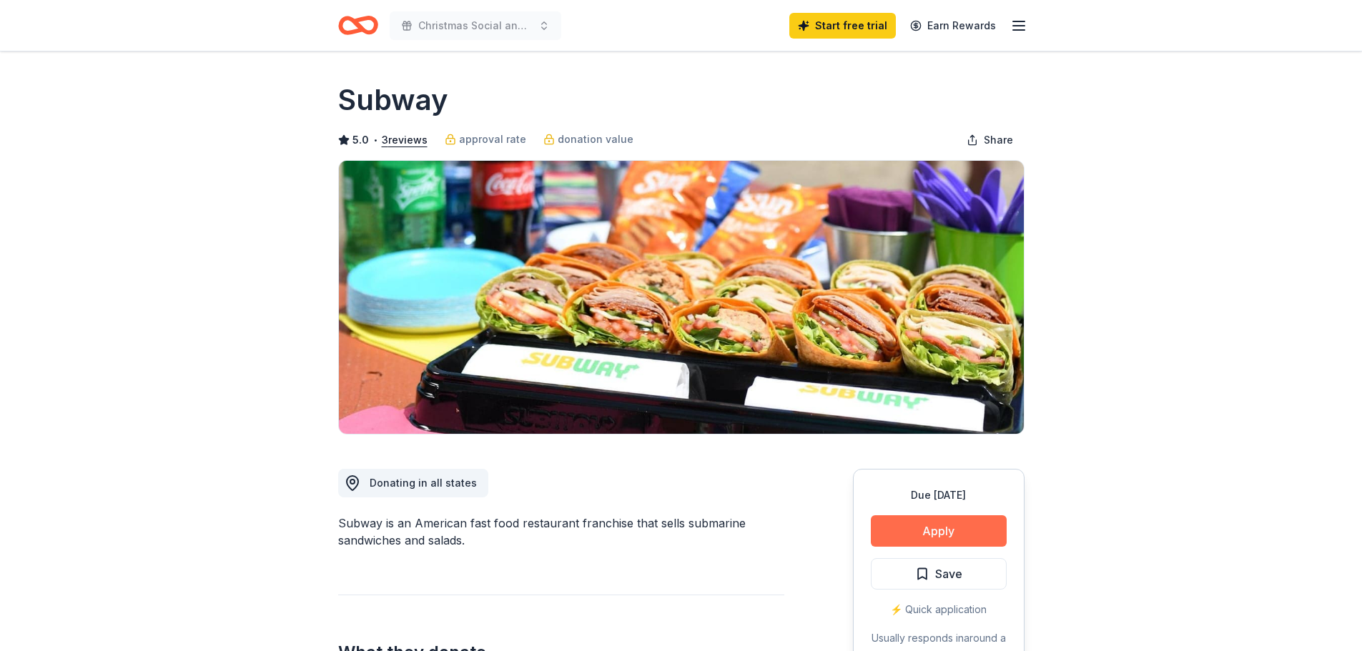
click at [932, 527] on button "Apply" at bounding box center [939, 531] width 136 height 31
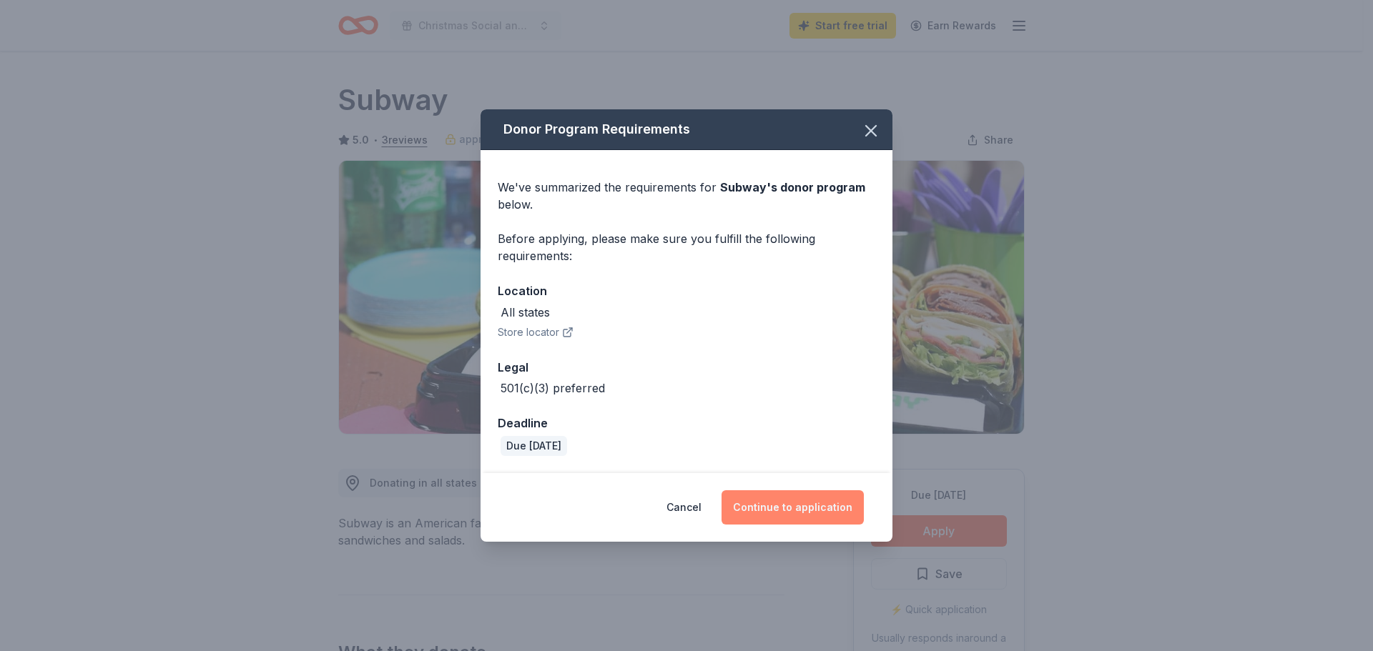
click at [782, 507] on button "Continue to application" at bounding box center [793, 508] width 142 height 34
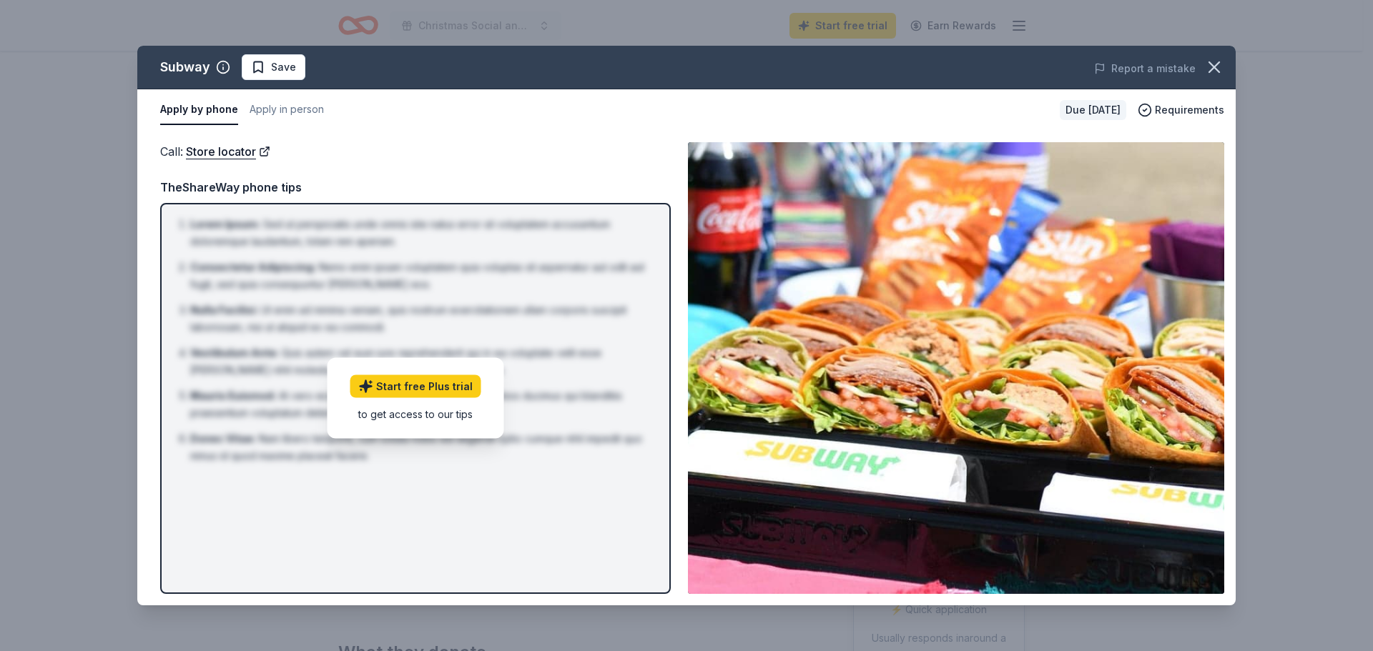
click at [388, 149] on div "Call : Store locator" at bounding box center [415, 151] width 511 height 19
click at [1214, 64] on icon "button" at bounding box center [1214, 67] width 20 height 20
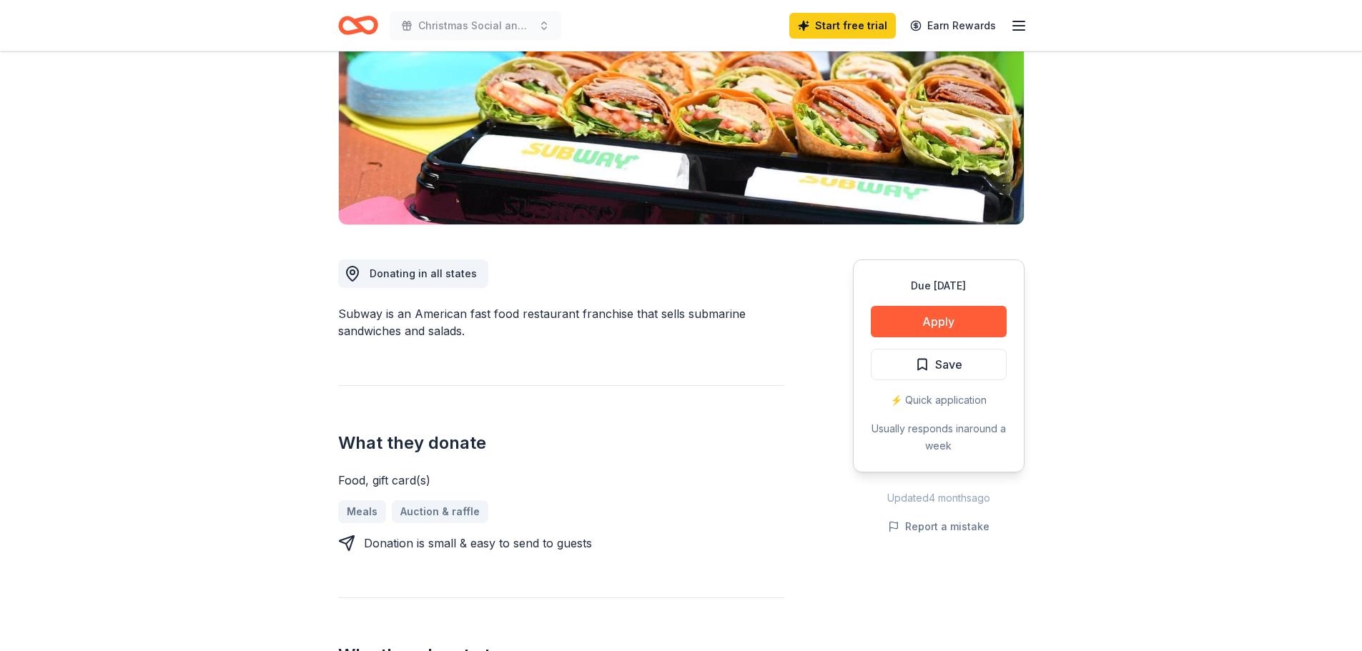
scroll to position [205, 0]
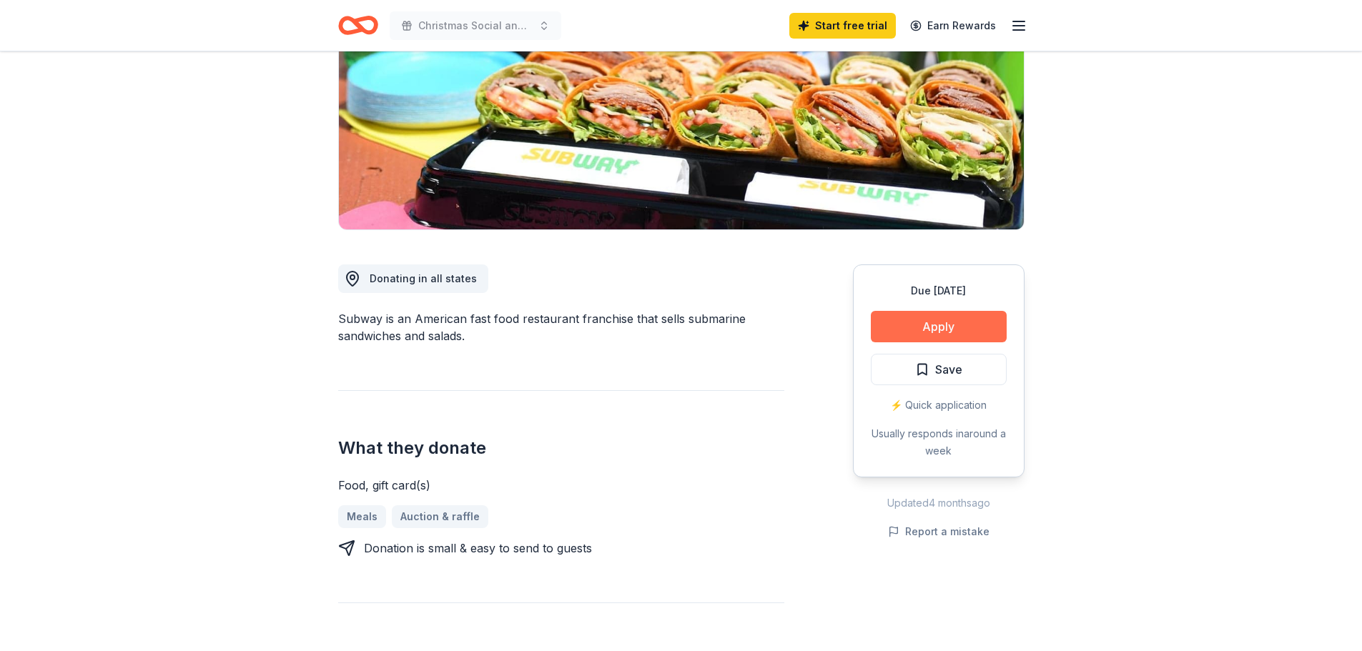
click at [949, 323] on button "Apply" at bounding box center [939, 326] width 136 height 31
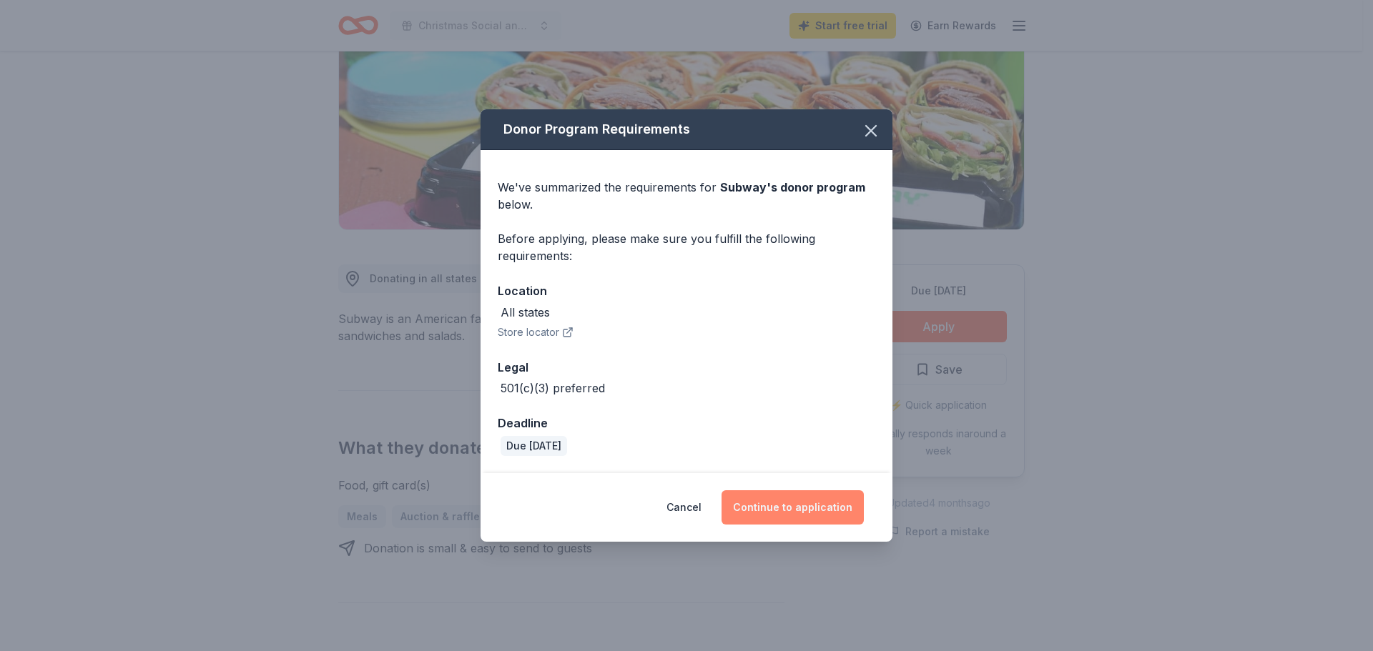
click at [798, 505] on button "Continue to application" at bounding box center [793, 508] width 142 height 34
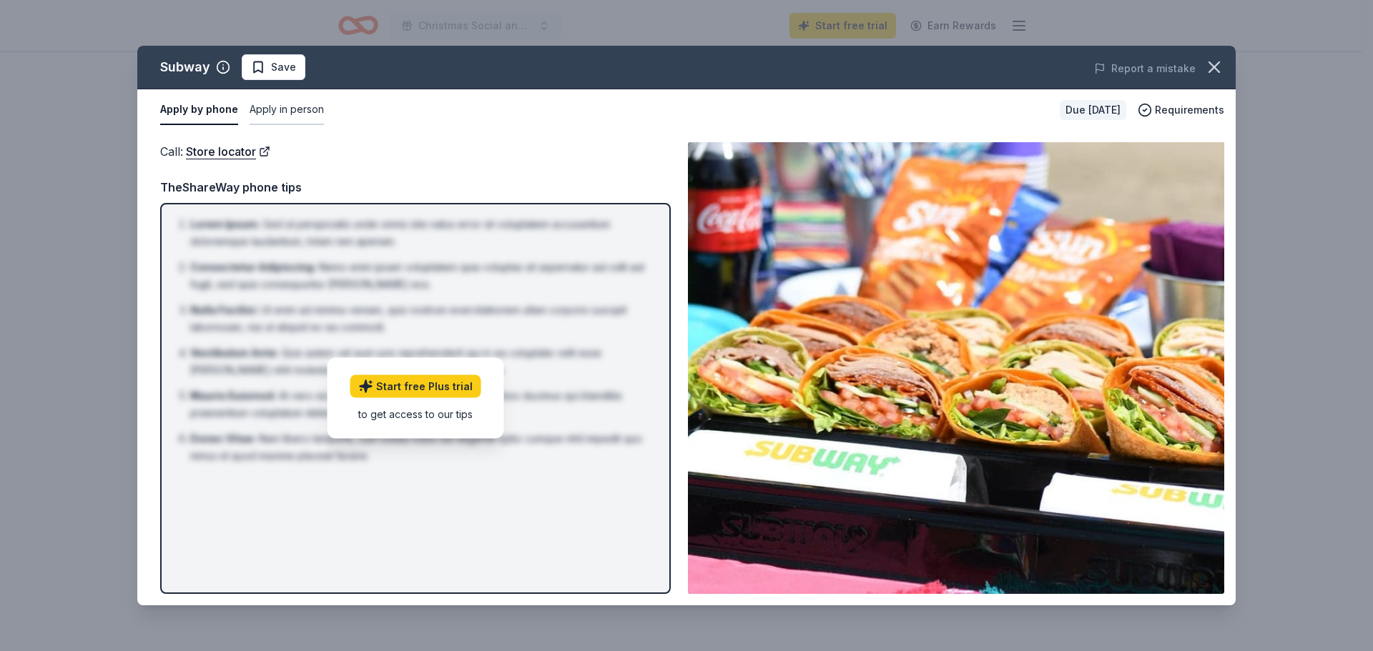
click at [290, 114] on button "Apply in person" at bounding box center [287, 110] width 74 height 30
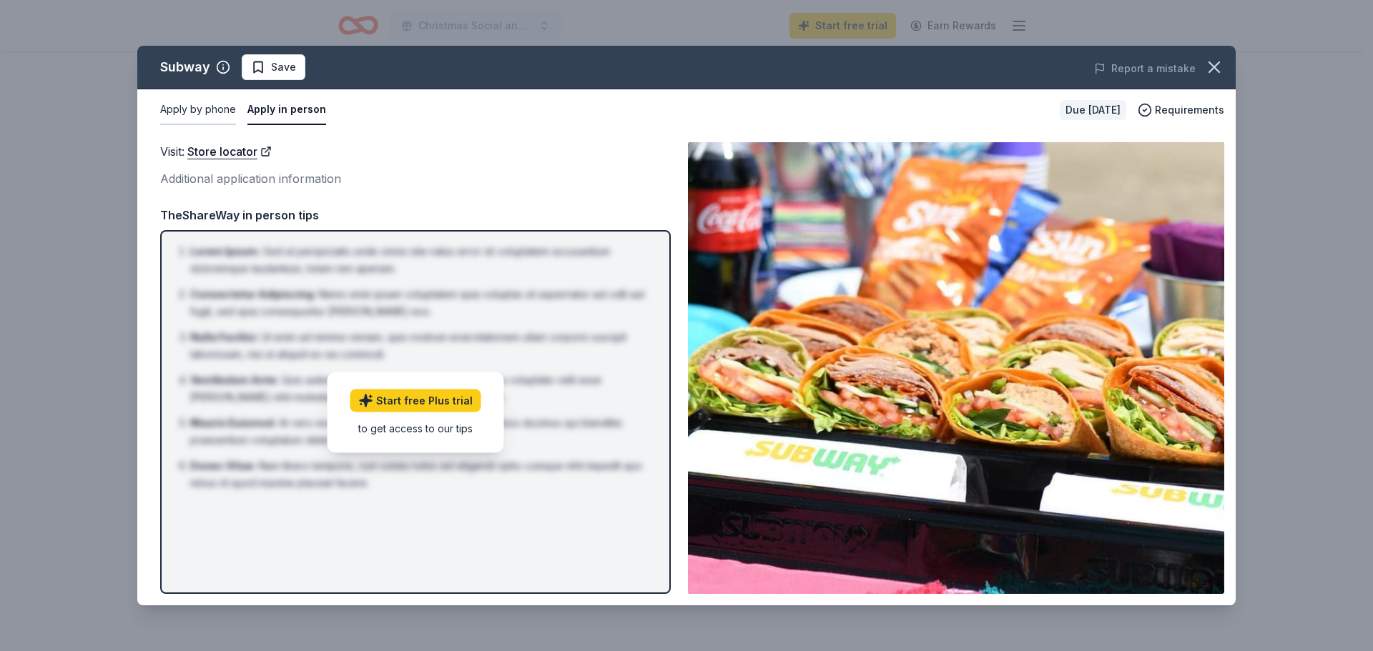
click at [216, 111] on button "Apply by phone" at bounding box center [198, 110] width 76 height 30
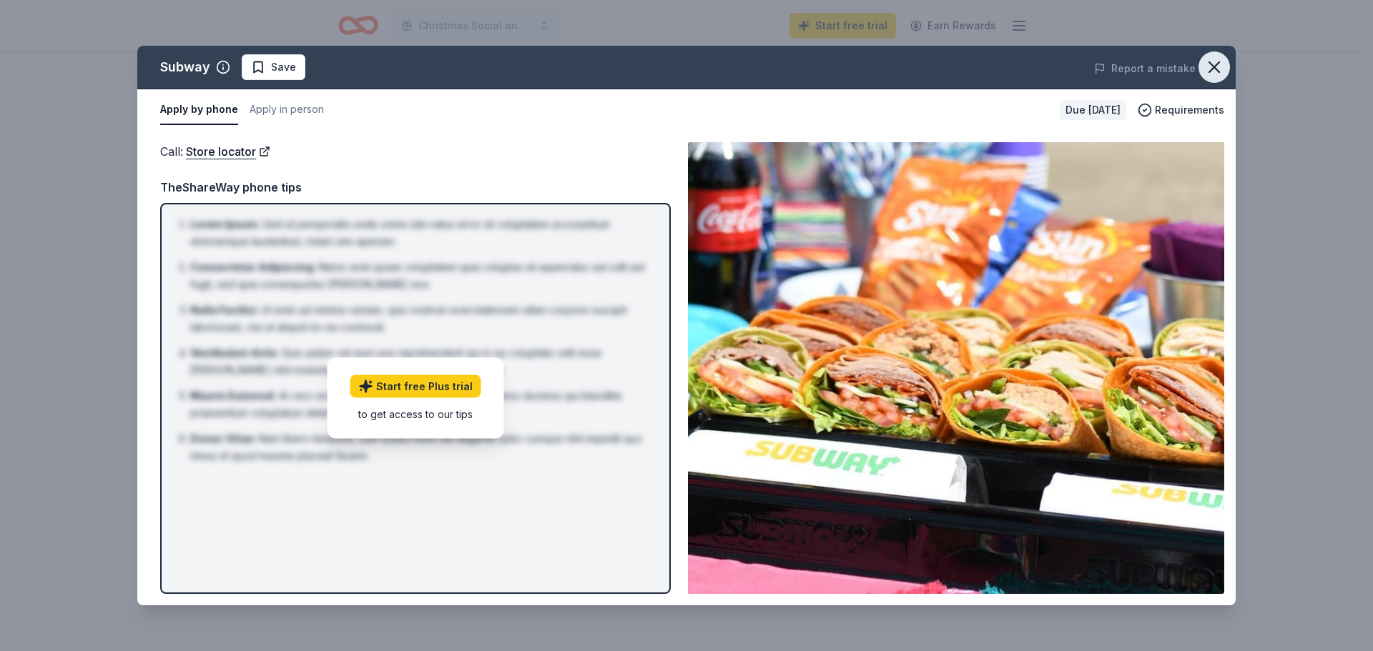
click at [1208, 69] on icon "button" at bounding box center [1214, 67] width 20 height 20
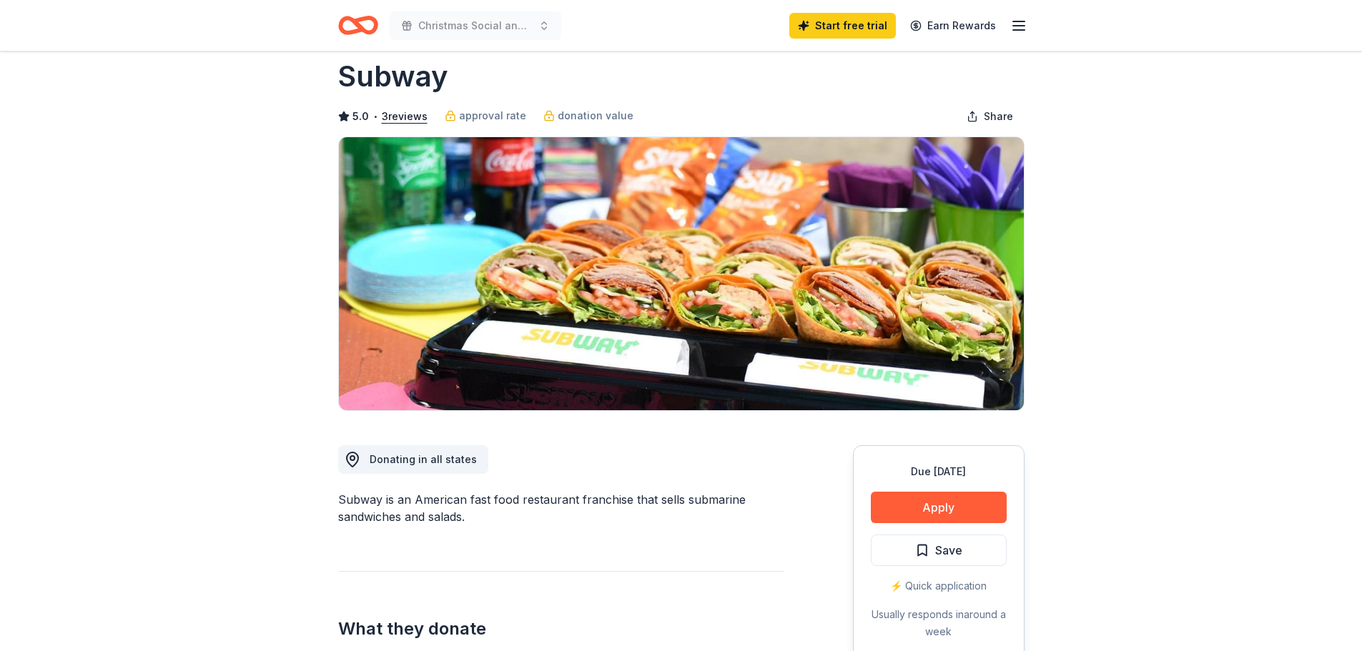
scroll to position [0, 0]
